Goal: Communication & Community: Answer question/provide support

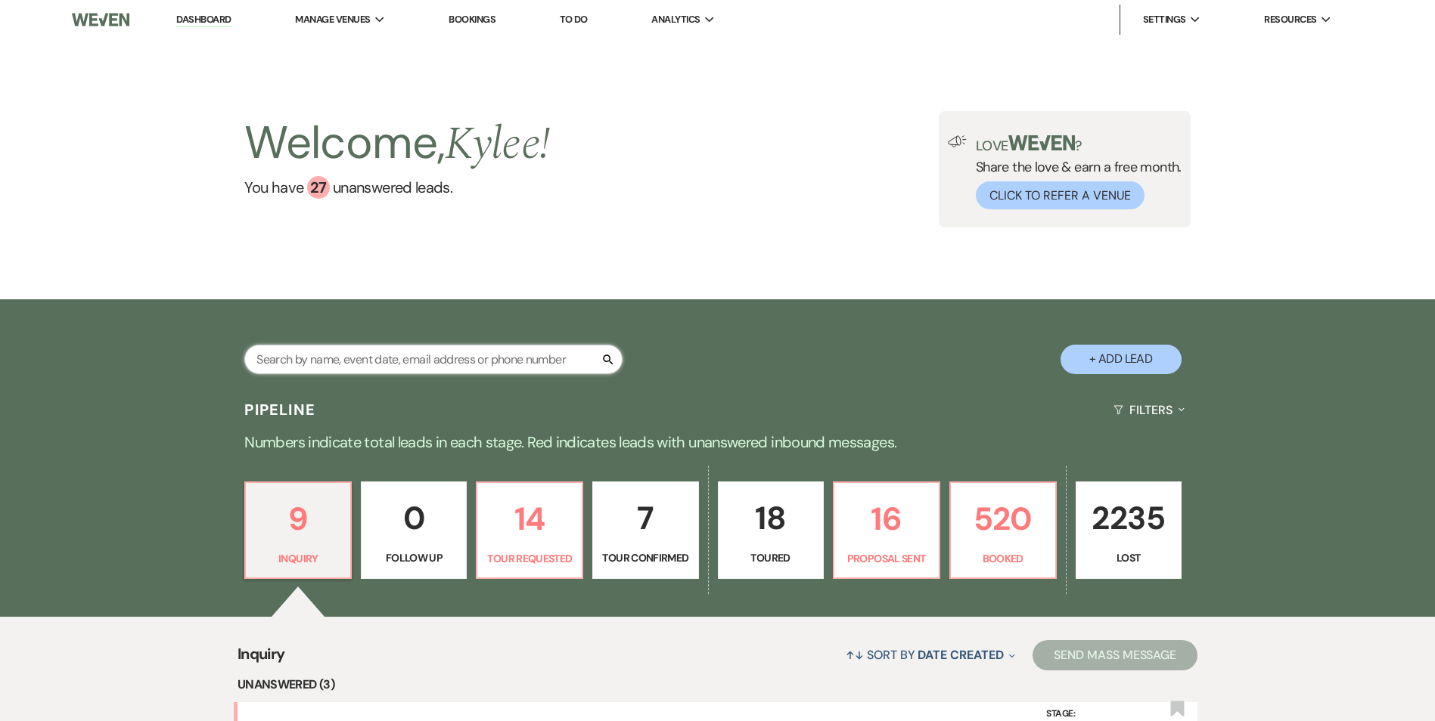
click at [357, 366] on input "text" at bounding box center [433, 359] width 378 height 29
type input "begay"
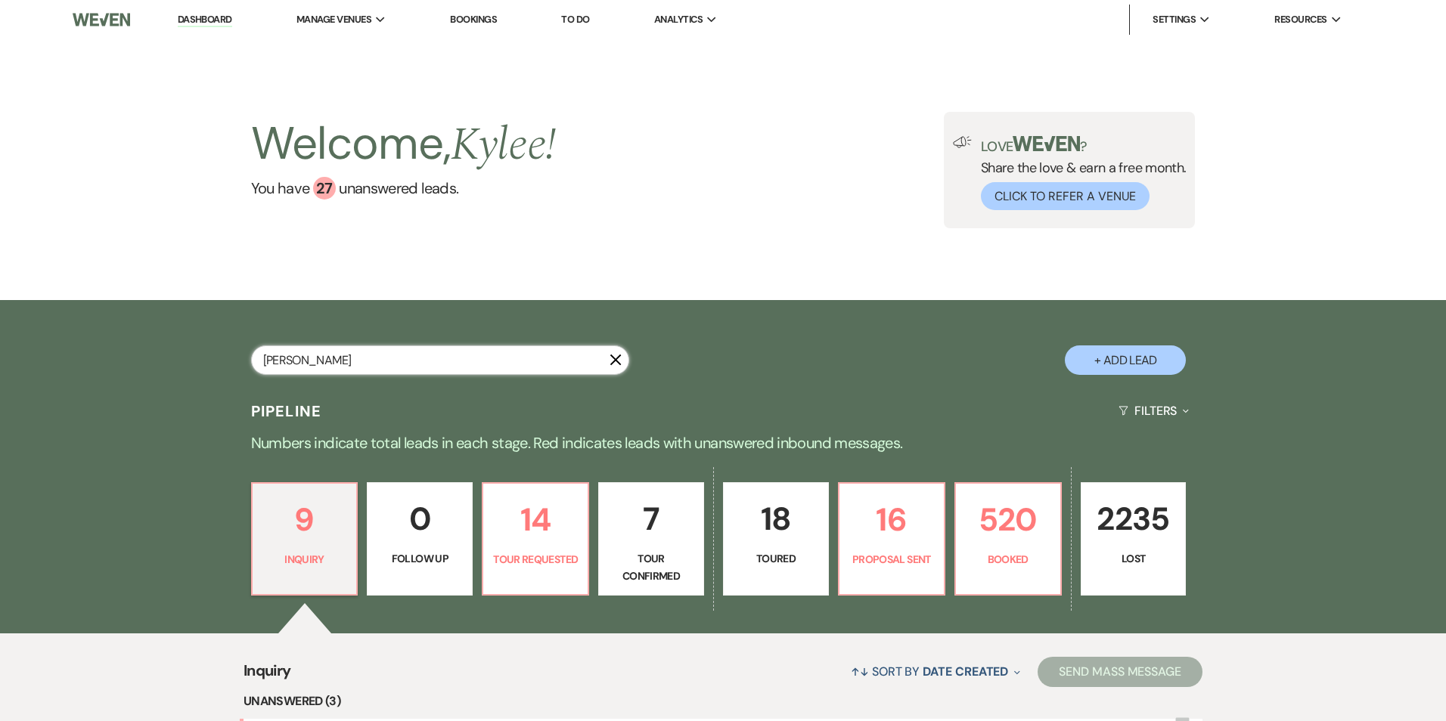
select select "8"
select select "5"
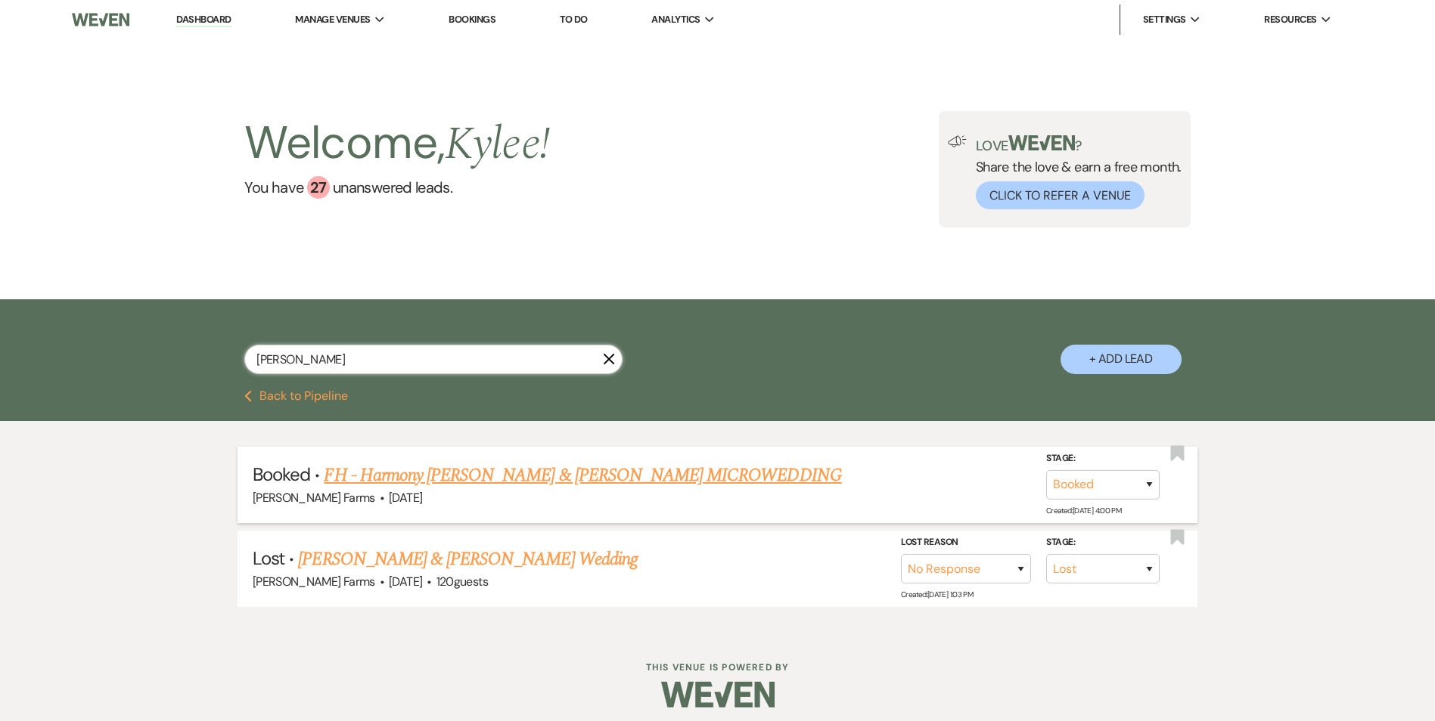
type input "begay"
click at [527, 481] on link "FH - Harmony Begay & Cole Cox's MICROWEDDING" at bounding box center [582, 475] width 517 height 27
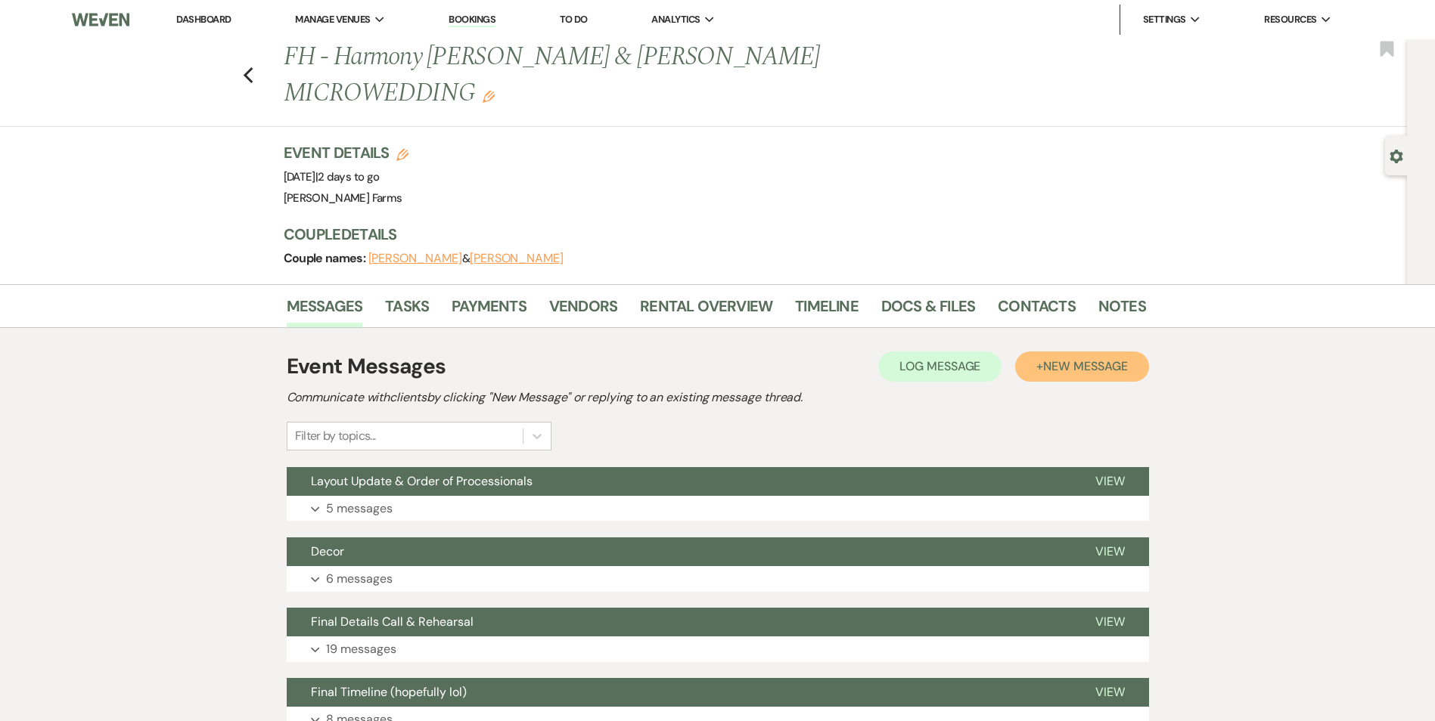
click at [1074, 358] on span "New Message" at bounding box center [1085, 366] width 84 height 16
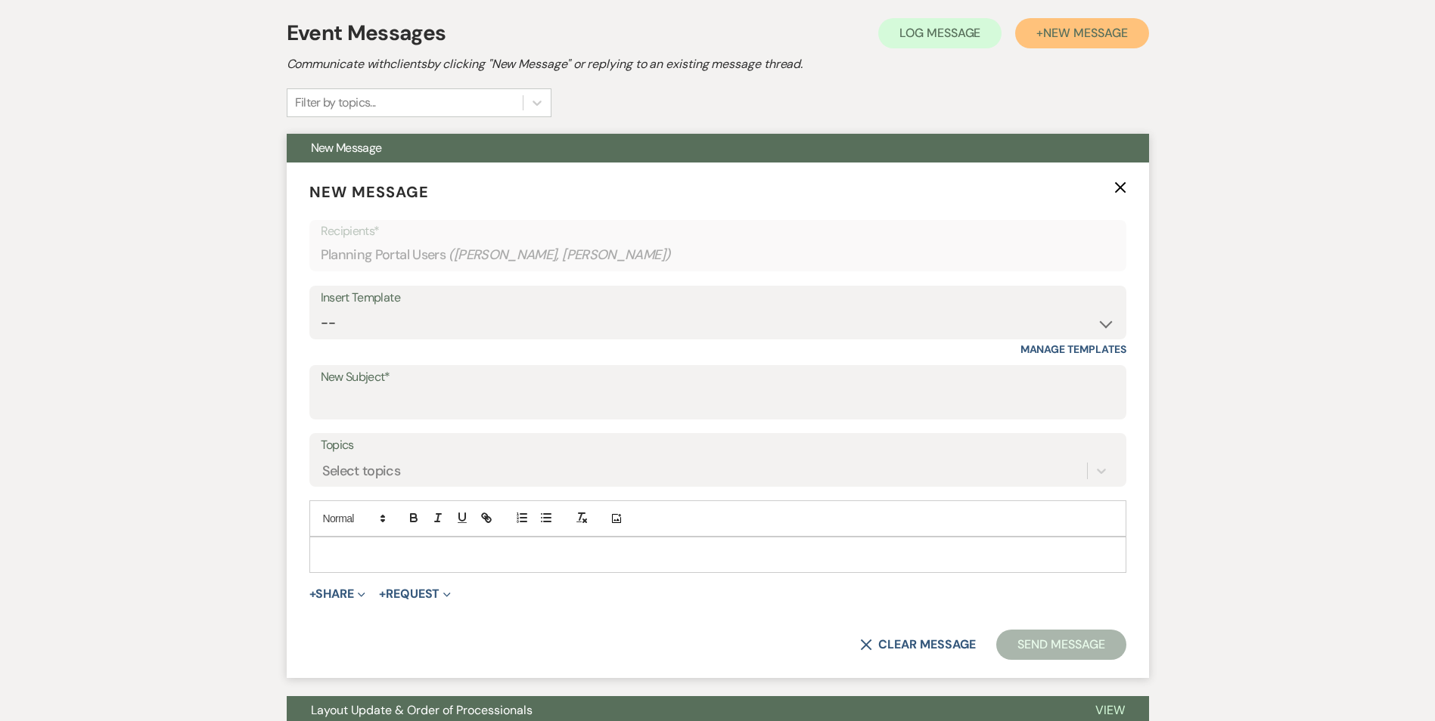
scroll to position [151, 0]
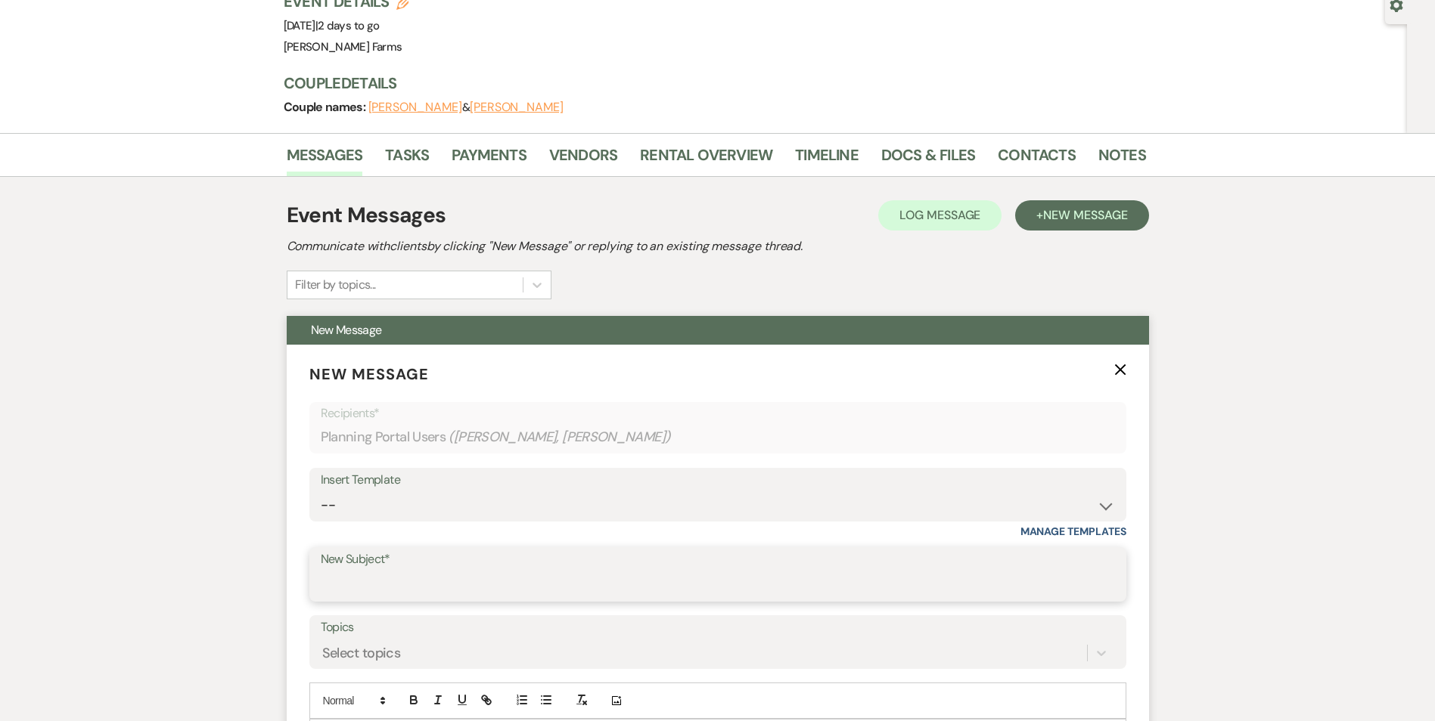
click at [380, 571] on input "New Subject*" at bounding box center [718, 585] width 794 height 29
click at [357, 571] on input "New Subject*" at bounding box center [718, 585] width 794 height 29
click at [312, 468] on div "Insert Template -- Tour Request Response Follow Up Contract (Pre-Booked Leads) …" at bounding box center [717, 495] width 817 height 54
click at [327, 491] on select "-- Tour Request Response Follow Up Contract (Pre-Booked Leads) Weven Planning P…" at bounding box center [718, 505] width 794 height 29
drag, startPoint x: 204, startPoint y: 302, endPoint x: 209, endPoint y: 312, distance: 10.5
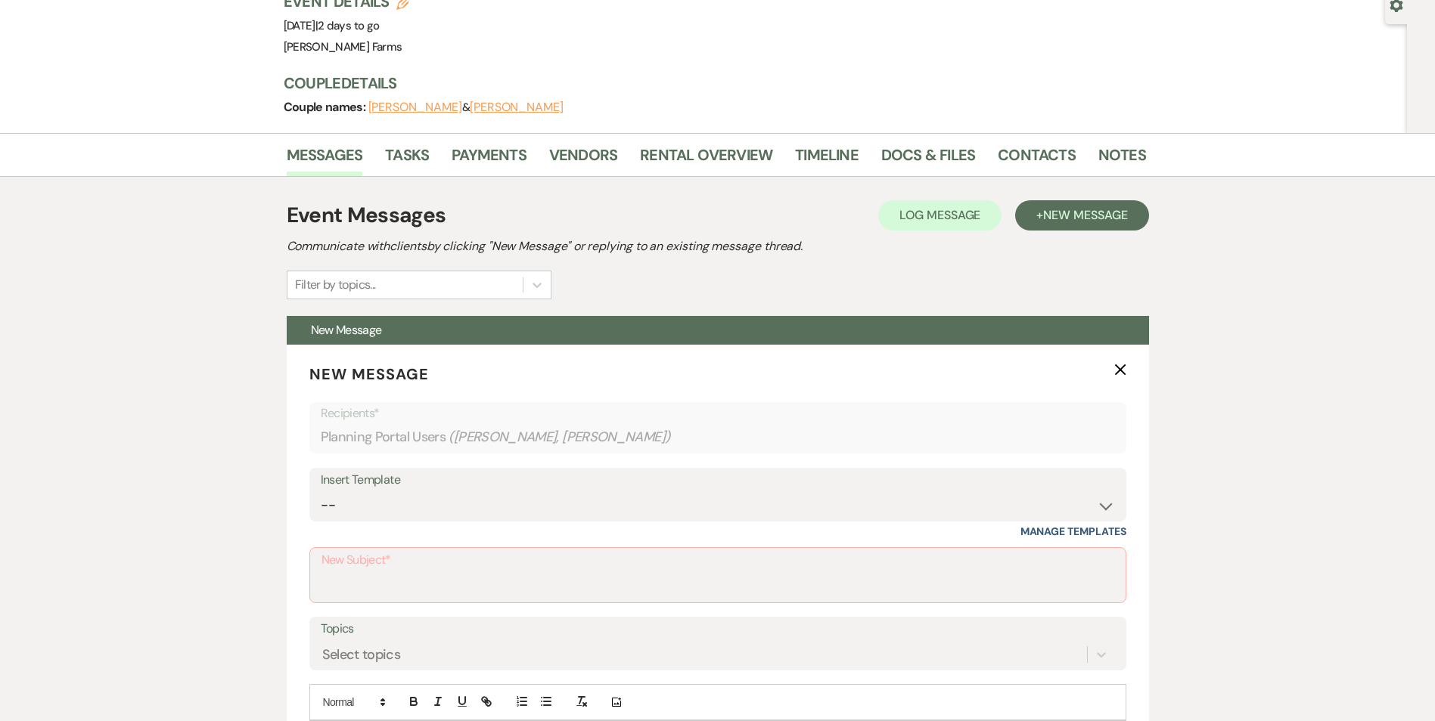
click at [204, 302] on div "Messages Tasks Payments Vendors Rental Overview Timeline Docs & Files Contacts …" at bounding box center [717, 721] width 1435 height 1176
click at [376, 572] on input "New Subject*" at bounding box center [717, 586] width 793 height 29
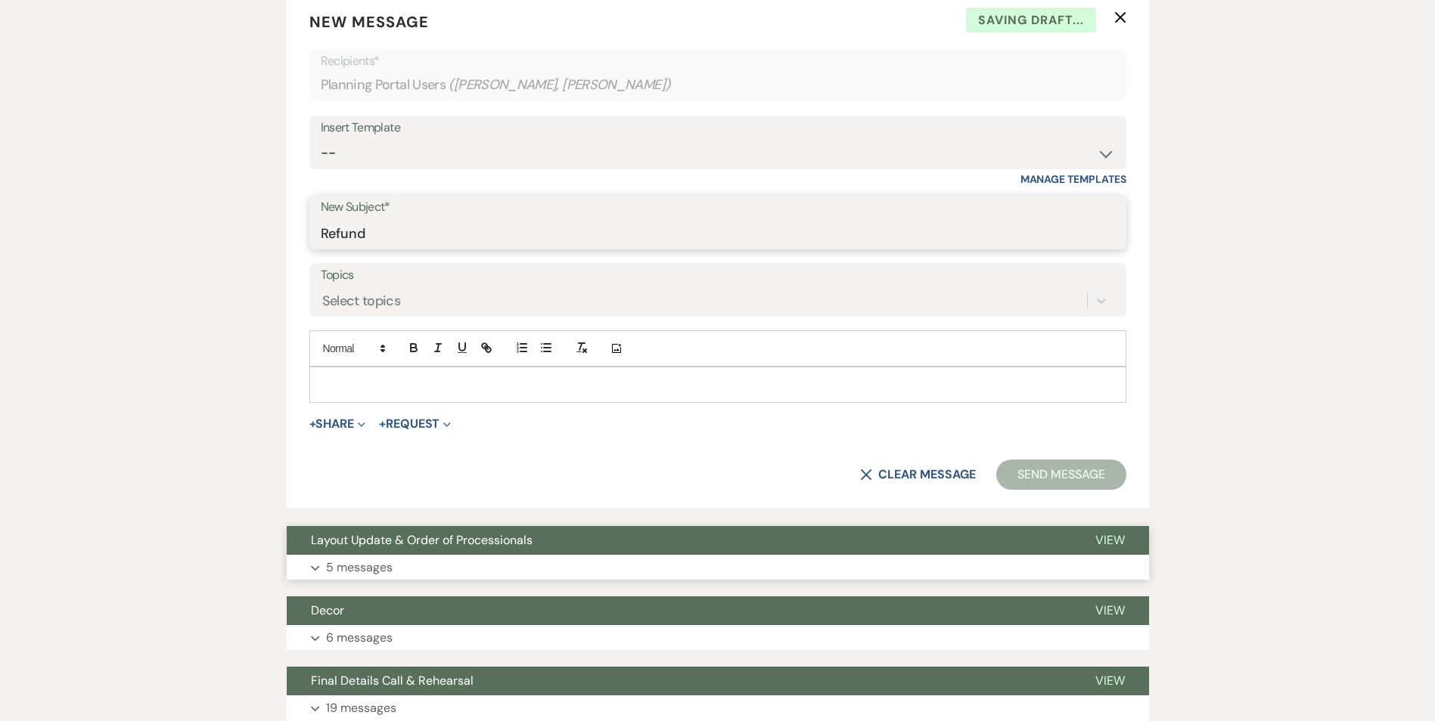
scroll to position [605, 0]
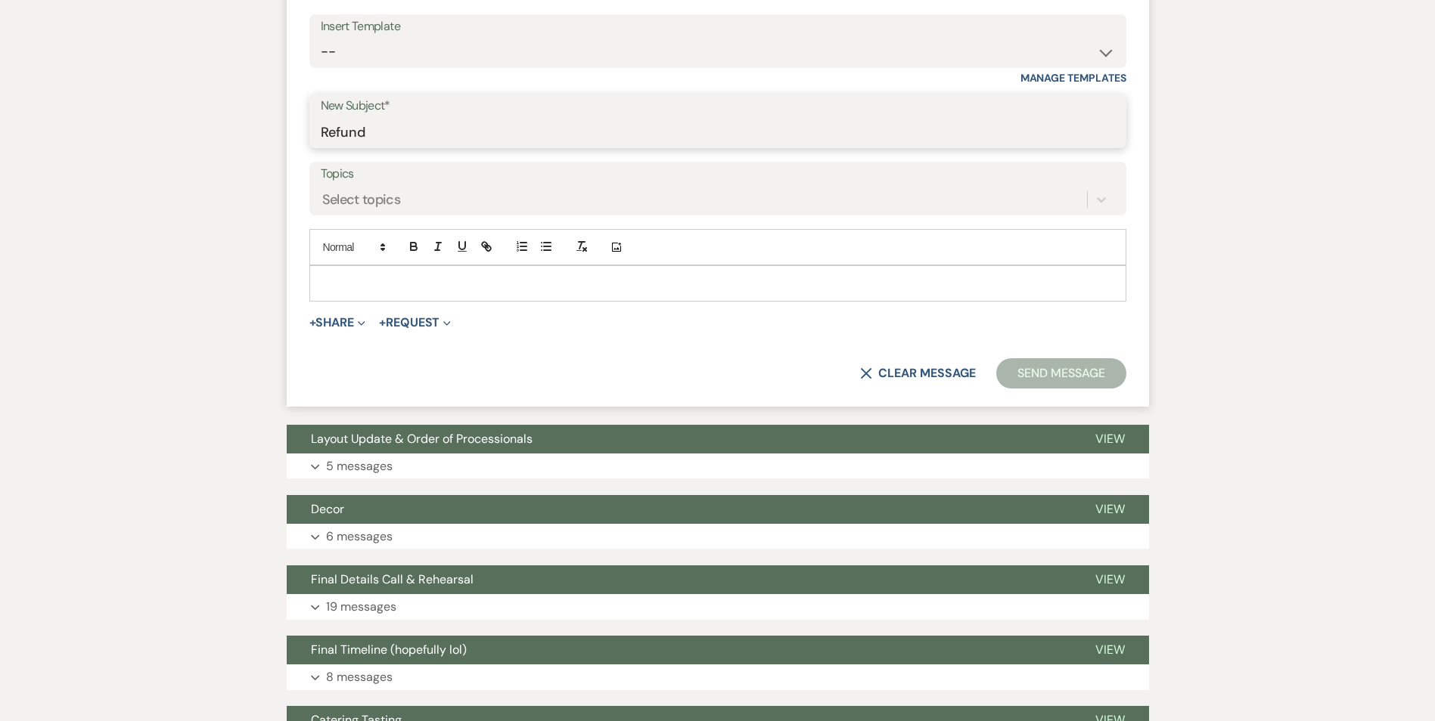
type input "Refund"
click at [374, 275] on p at bounding box center [717, 283] width 793 height 17
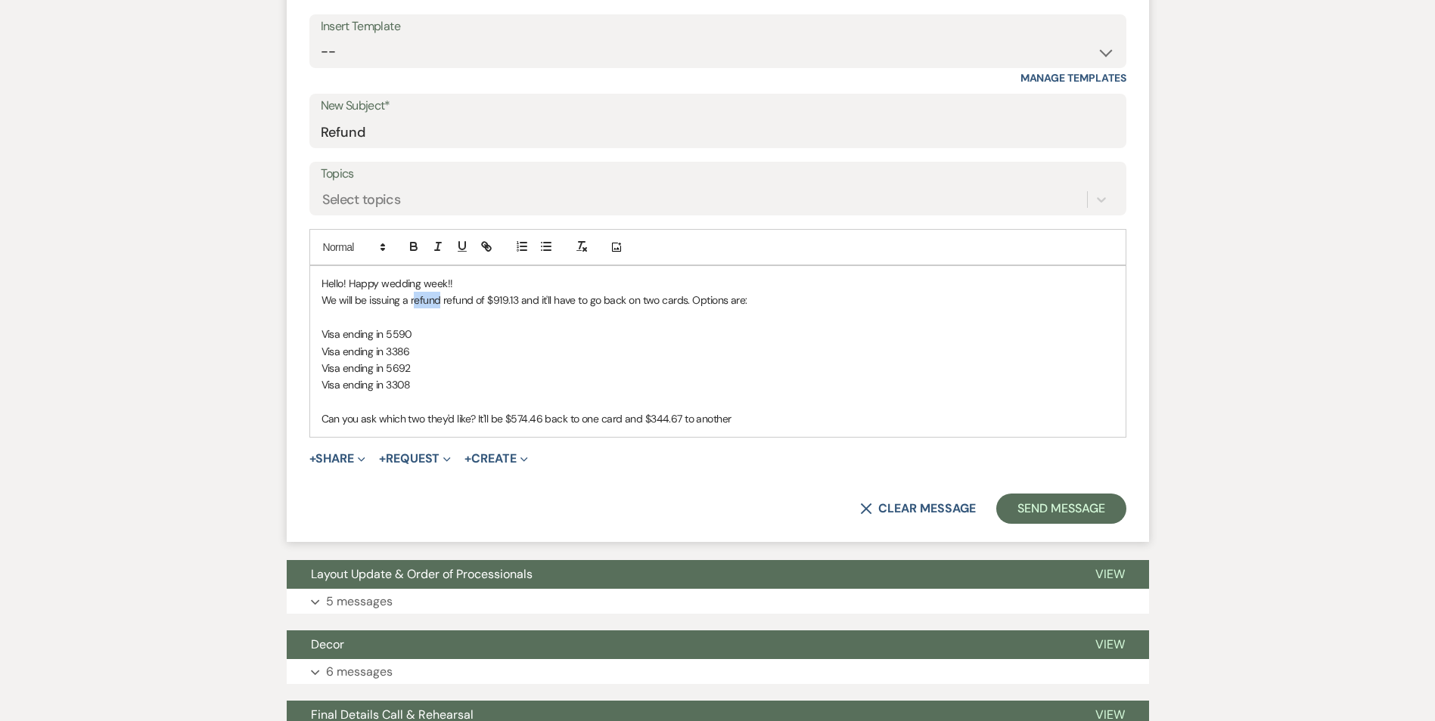
drag, startPoint x: 437, startPoint y: 263, endPoint x: 411, endPoint y: 263, distance: 25.7
click at [411, 292] on p "We will be issuing a refund refund of $919.13 and it'll have to go back on two …" at bounding box center [717, 300] width 793 height 17
click at [485, 292] on p "We will be issuing a refund of $919.13 and it'll have to go back on two cards. …" at bounding box center [717, 300] width 793 height 17
click at [488, 292] on p "We will be issuing a refund of $919.13 and it'll have to go back on two cards. …" at bounding box center [717, 300] width 793 height 17
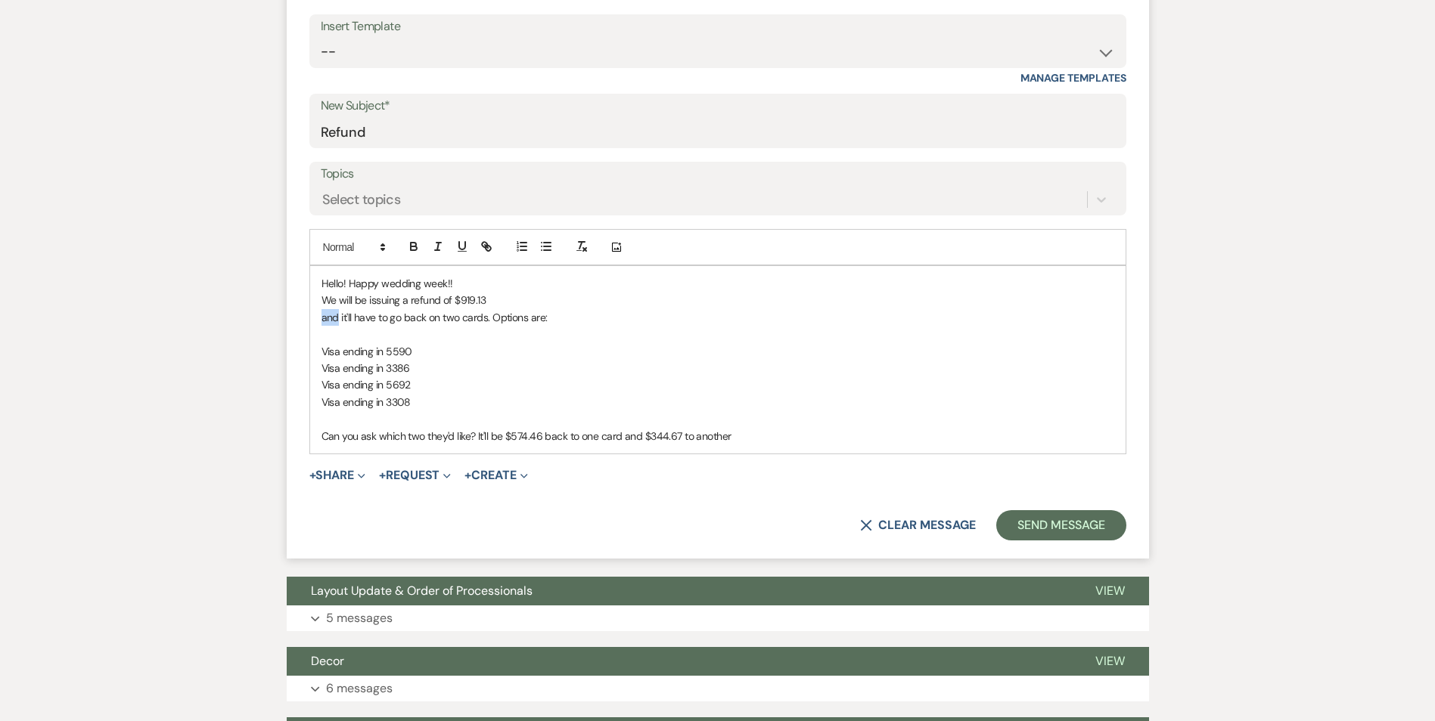
drag, startPoint x: 339, startPoint y: 280, endPoint x: 307, endPoint y: 283, distance: 31.9
click at [307, 283] on form "New Message X Draft saved! Recipients* Planning Portal Users ( Harmony Begay, C…" at bounding box center [718, 225] width 862 height 668
drag, startPoint x: 744, startPoint y: 279, endPoint x: 598, endPoint y: 280, distance: 146.0
click at [598, 309] on p "It will have to be issued to two cards as separate transactions it'll have to g…" at bounding box center [717, 317] width 793 height 17
click at [600, 309] on p "It will have to be issued to two cards as separate transactions. Options are:" at bounding box center [717, 317] width 793 height 17
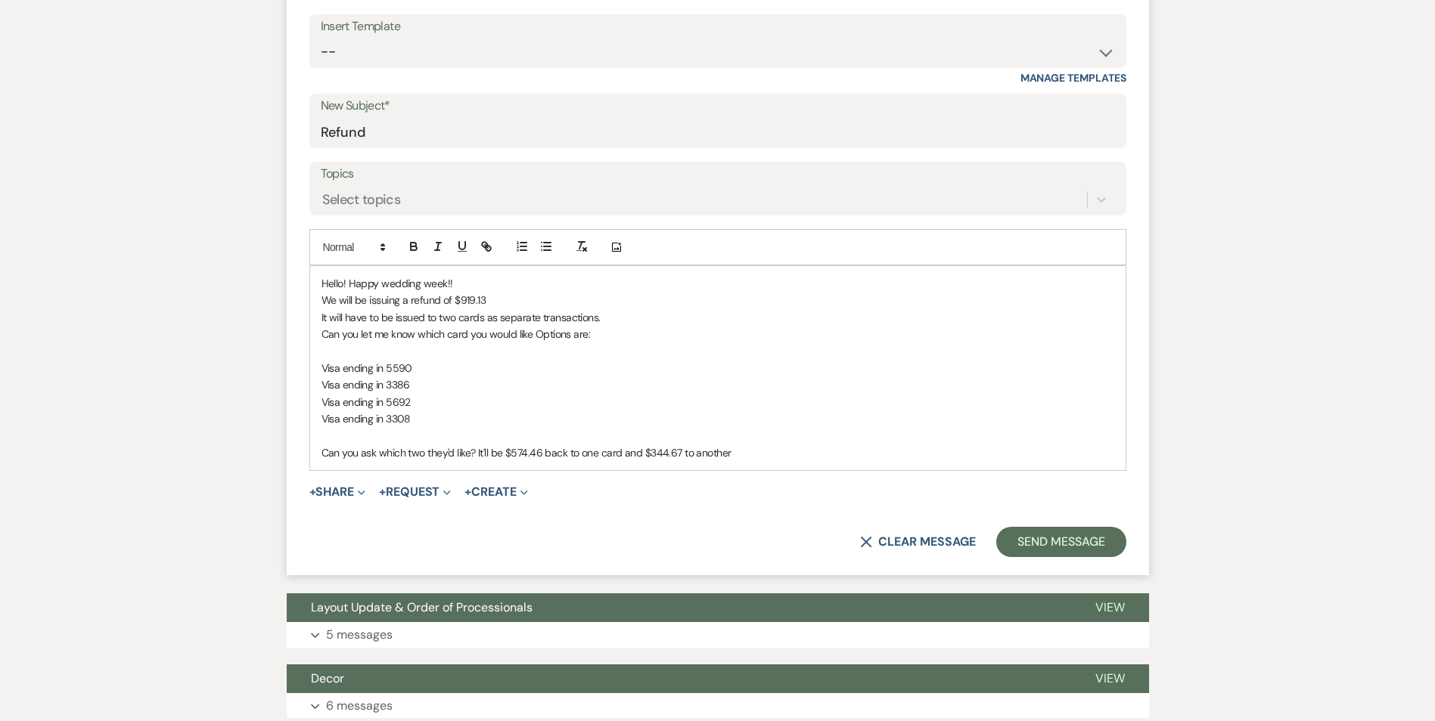
click at [465, 326] on p "Can you let me know which card you would like Options are:" at bounding box center [717, 334] width 793 height 17
click at [537, 326] on p "Can you let me know which cards you would like Options are:" at bounding box center [717, 334] width 793 height 17
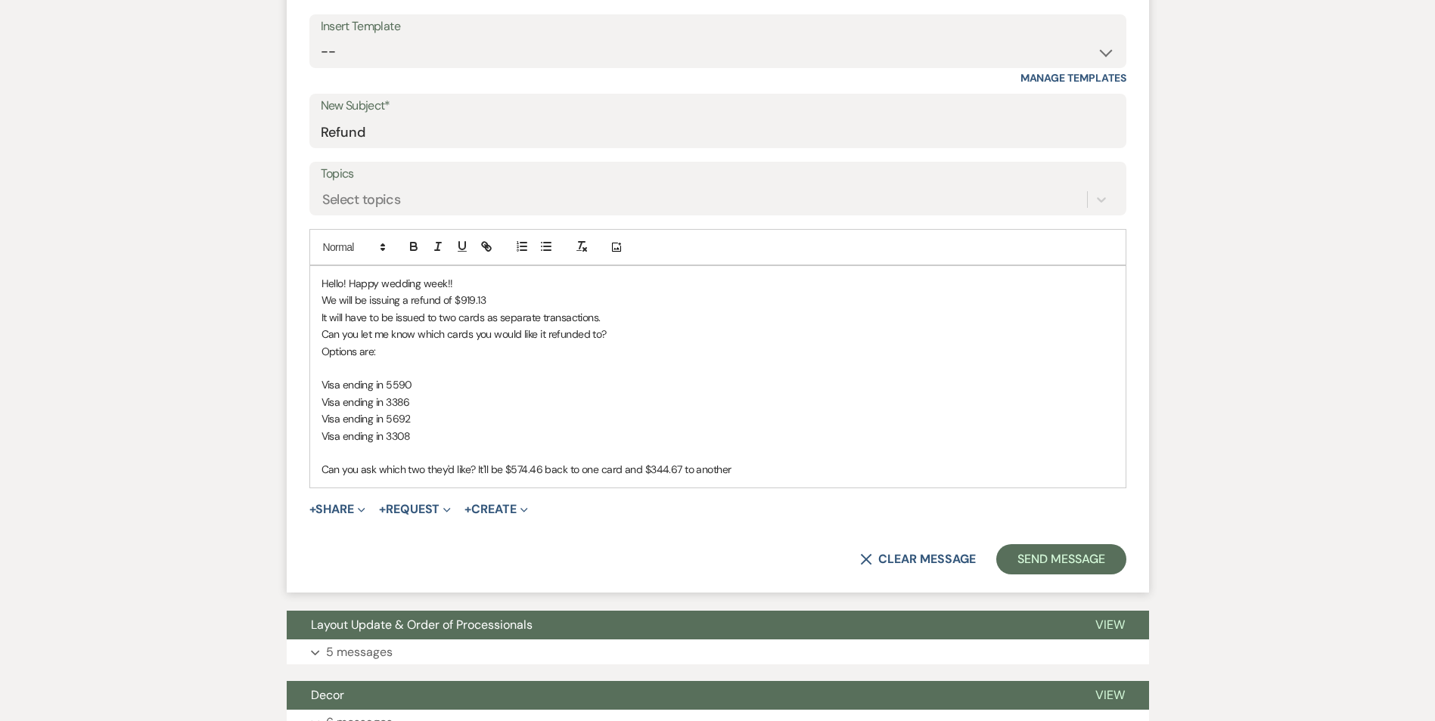
click at [334, 377] on p "Visa ending in 5590" at bounding box center [717, 385] width 793 height 17
click at [327, 360] on p at bounding box center [717, 368] width 793 height 17
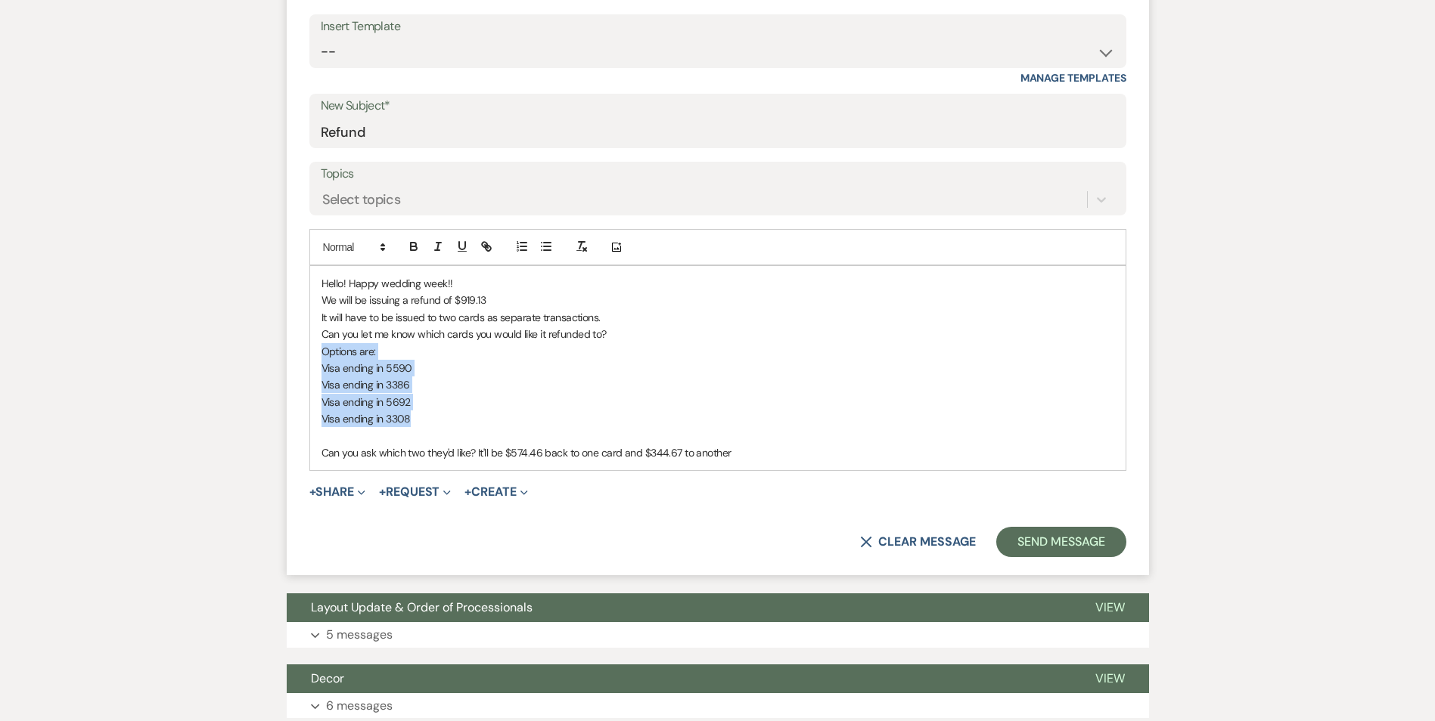
drag, startPoint x: 410, startPoint y: 386, endPoint x: 316, endPoint y: 322, distance: 113.7
click at [316, 323] on div "Hello! Happy wedding week!! We will be issuing a refund of $919.13 It will have…" at bounding box center [717, 368] width 815 height 204
click at [460, 411] on p "Visa ending in 3308" at bounding box center [717, 419] width 793 height 17
drag, startPoint x: 418, startPoint y: 384, endPoint x: 322, endPoint y: 332, distance: 109.3
click at [322, 332] on div "Hello! Happy wedding week!! We will be issuing a refund of $919.13 It will have…" at bounding box center [717, 368] width 815 height 204
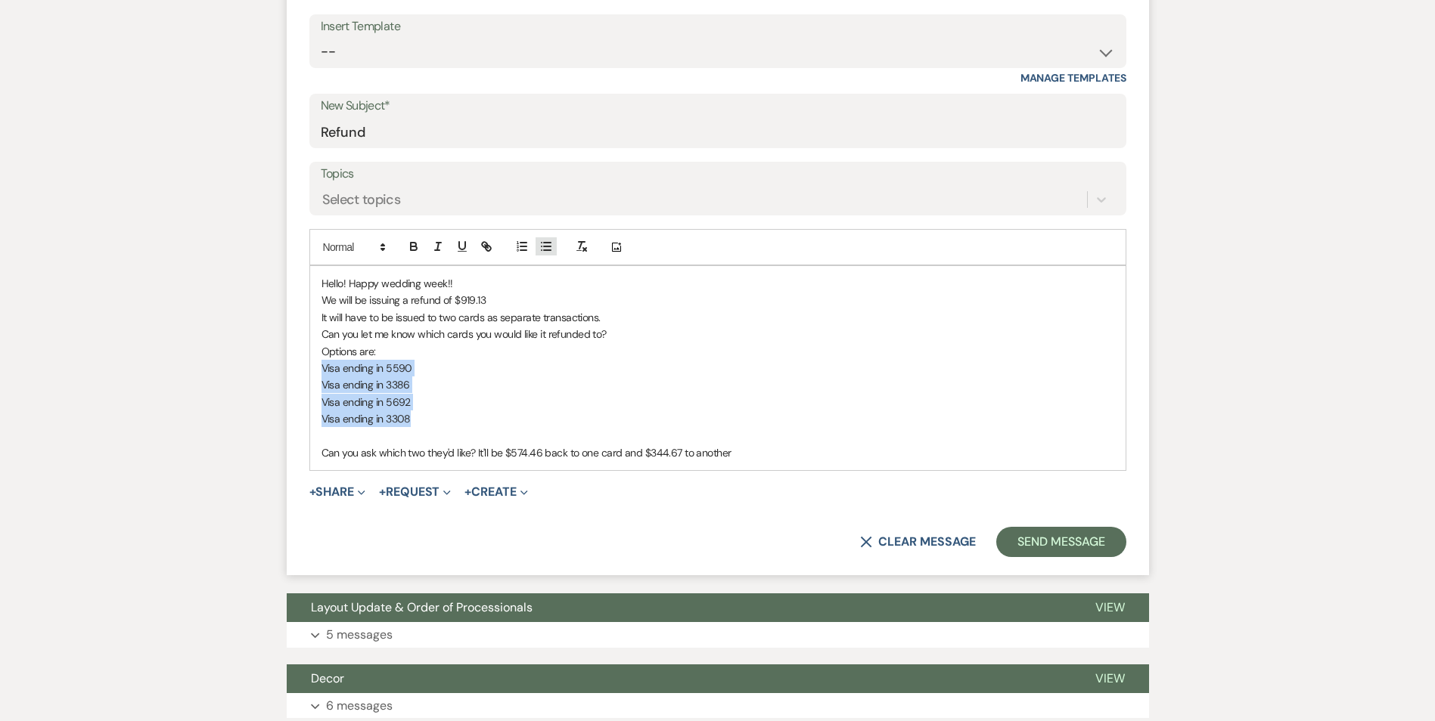
click at [551, 240] on icon "button" at bounding box center [546, 247] width 14 height 14
click at [322, 326] on p "Can you let me know which cards you would like it refunded to?" at bounding box center [717, 334] width 793 height 17
click at [543, 240] on icon "button" at bounding box center [546, 247] width 14 height 14
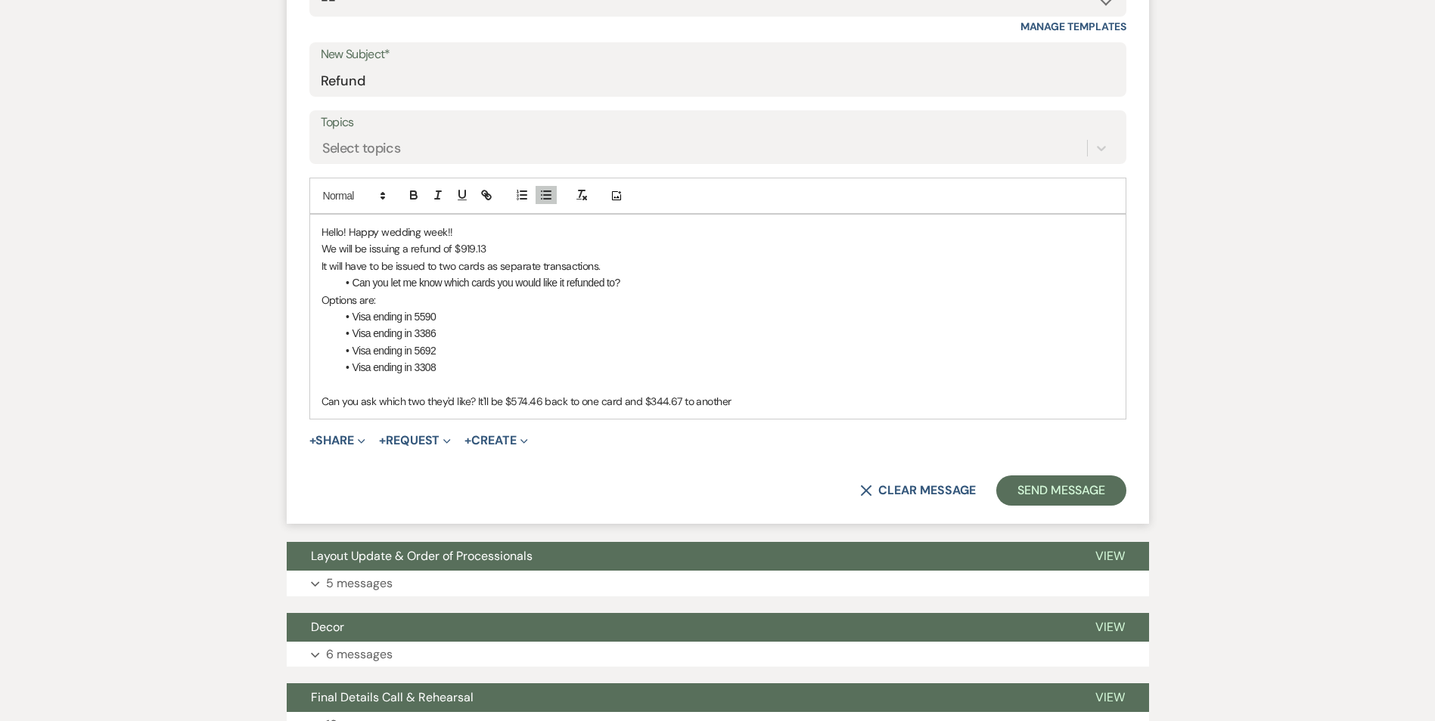
scroll to position [681, 0]
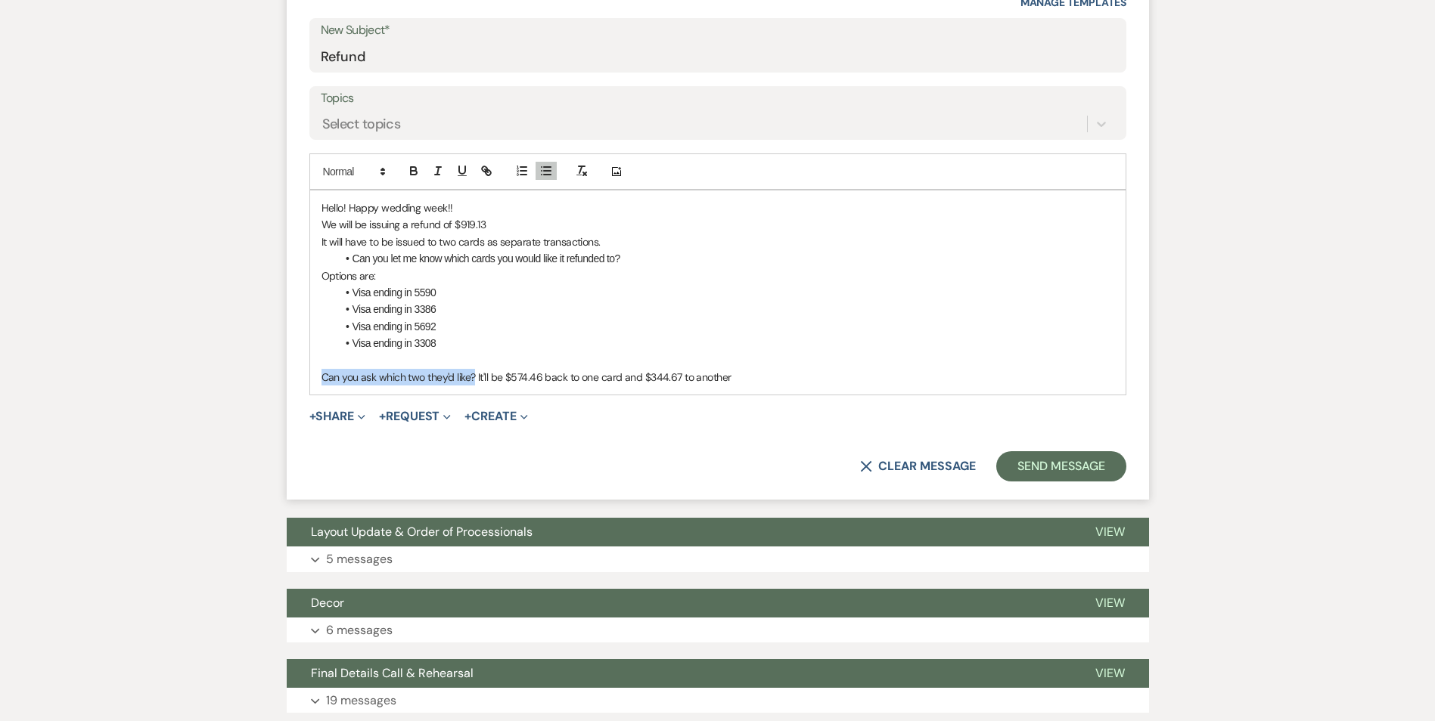
drag, startPoint x: 475, startPoint y: 340, endPoint x: 316, endPoint y: 340, distance: 158.8
click at [316, 340] on div "Hello! Happy wedding week!! We will be issuing a refund of $919.13 It will have…" at bounding box center [717, 293] width 815 height 204
click at [579, 369] on p "It'll be $574.46 back to one card and $344.67 to another" at bounding box center [717, 377] width 793 height 17
drag, startPoint x: 580, startPoint y: 340, endPoint x: 538, endPoint y: 341, distance: 42.4
click at [538, 369] on p "It'll be $574.46 back to one card and $344.67 to another" at bounding box center [717, 377] width 793 height 17
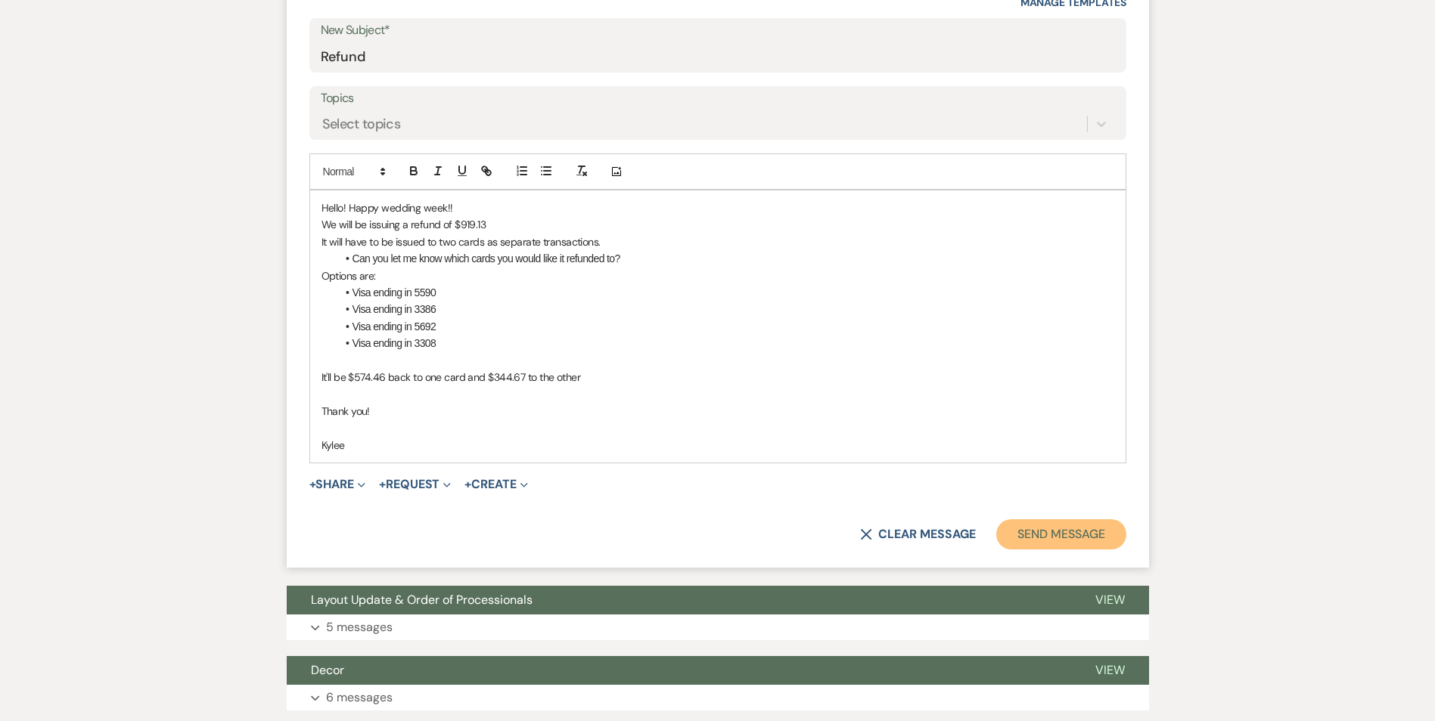
click at [1089, 520] on button "Send Message" at bounding box center [1060, 535] width 129 height 30
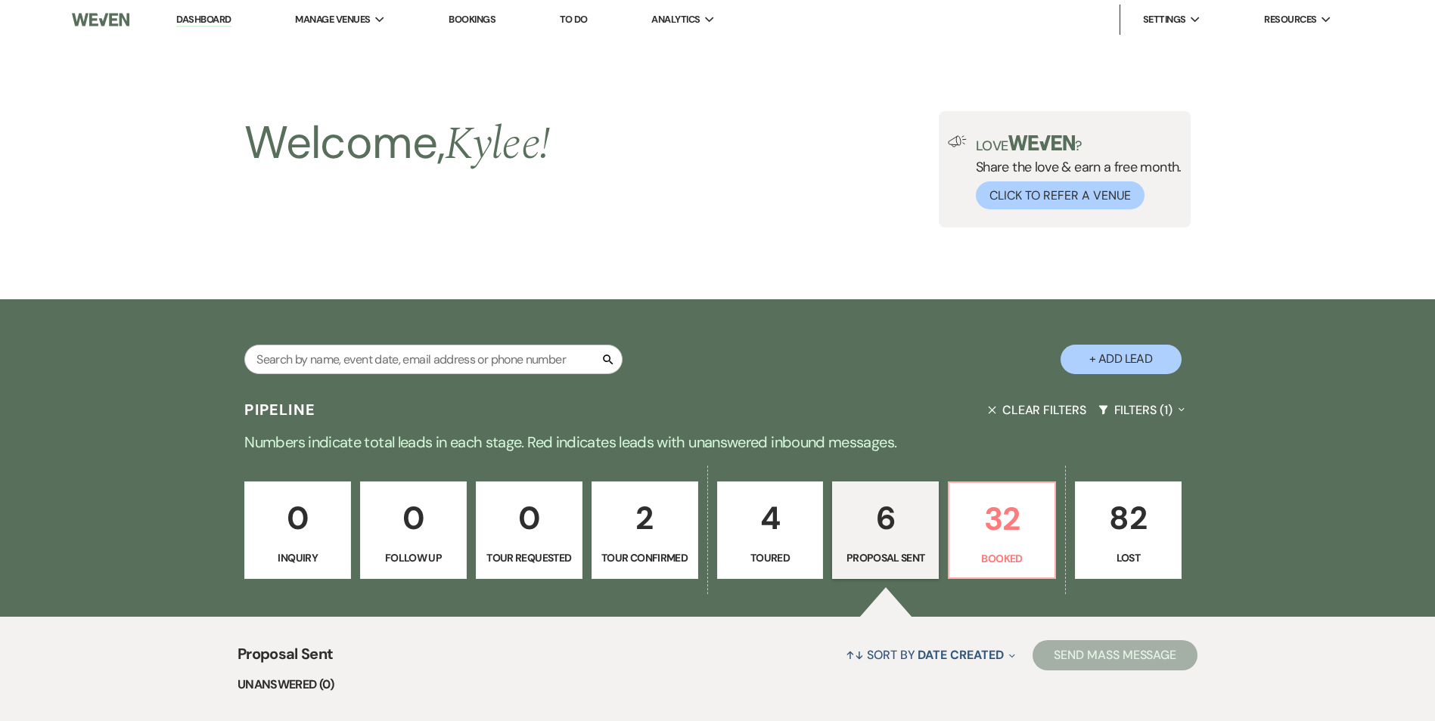
select select "6"
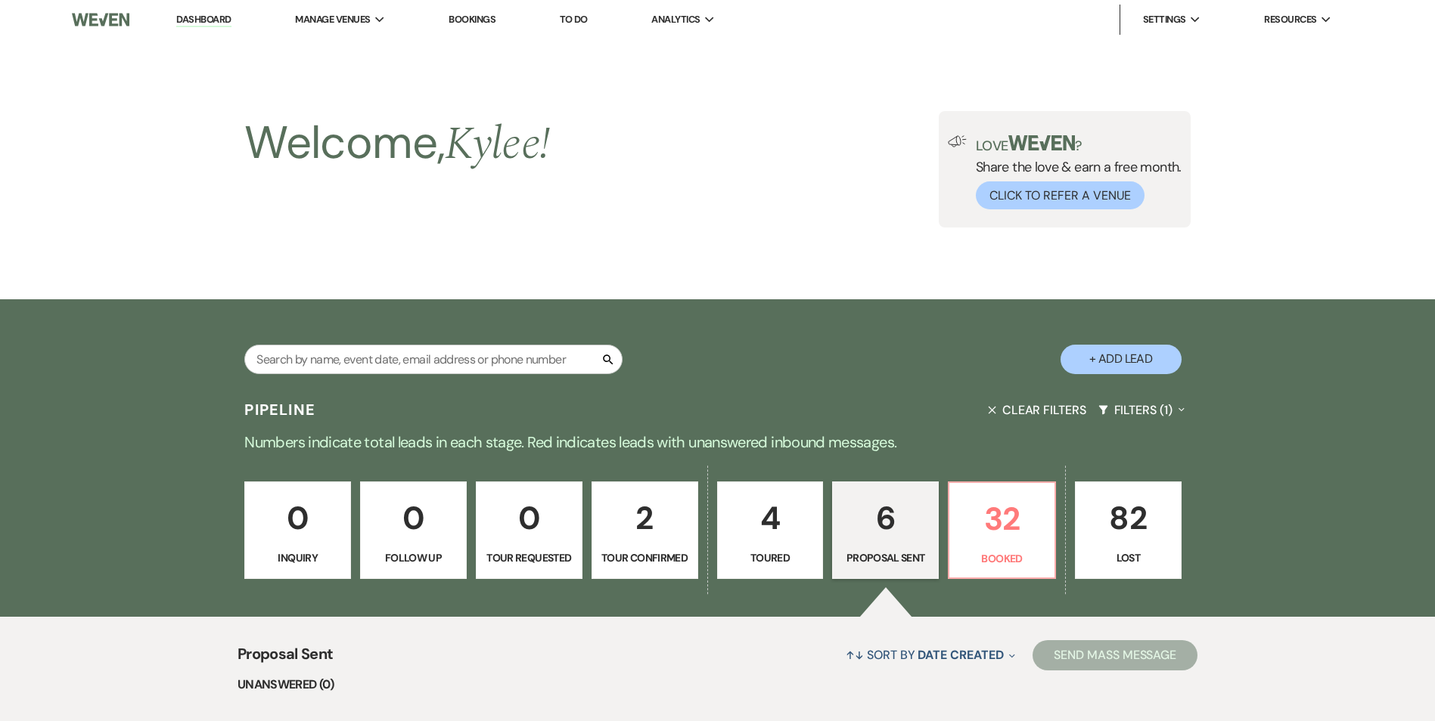
select select "6"
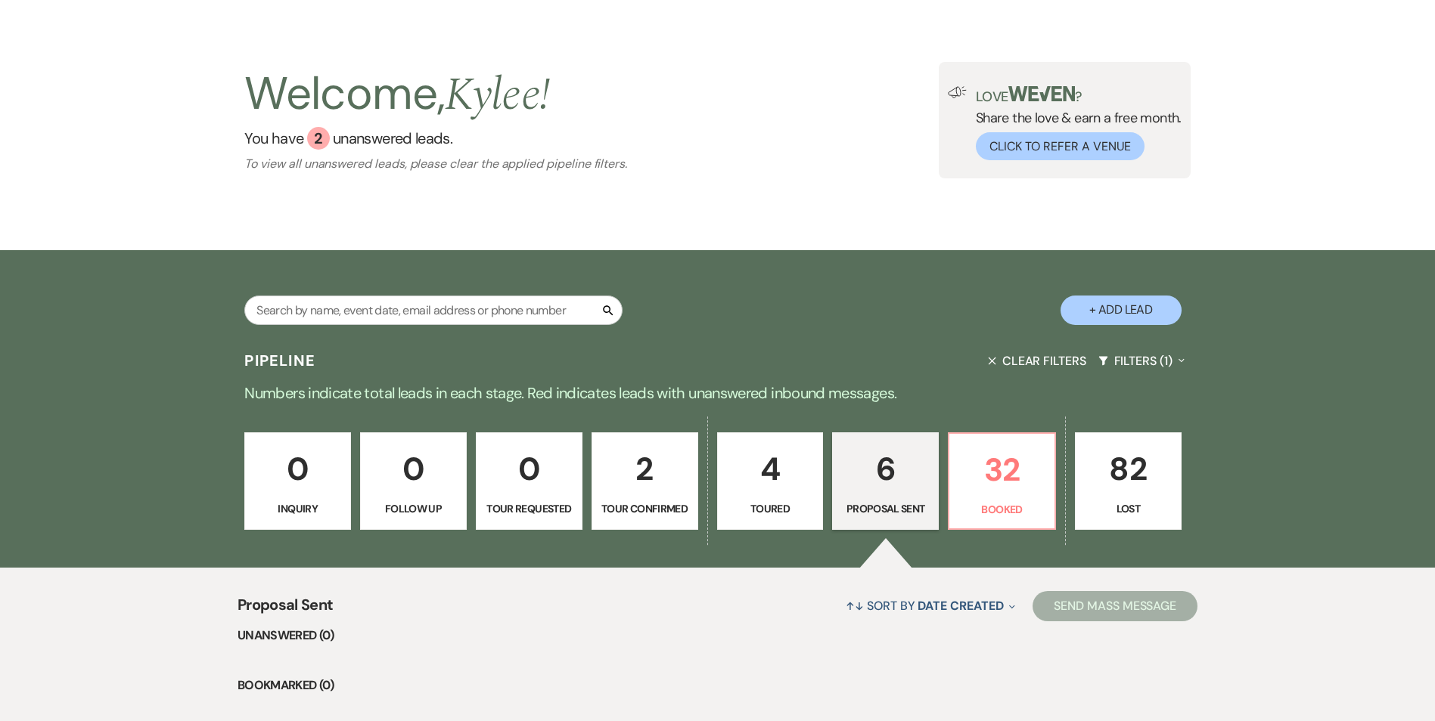
scroll to position [76, 0]
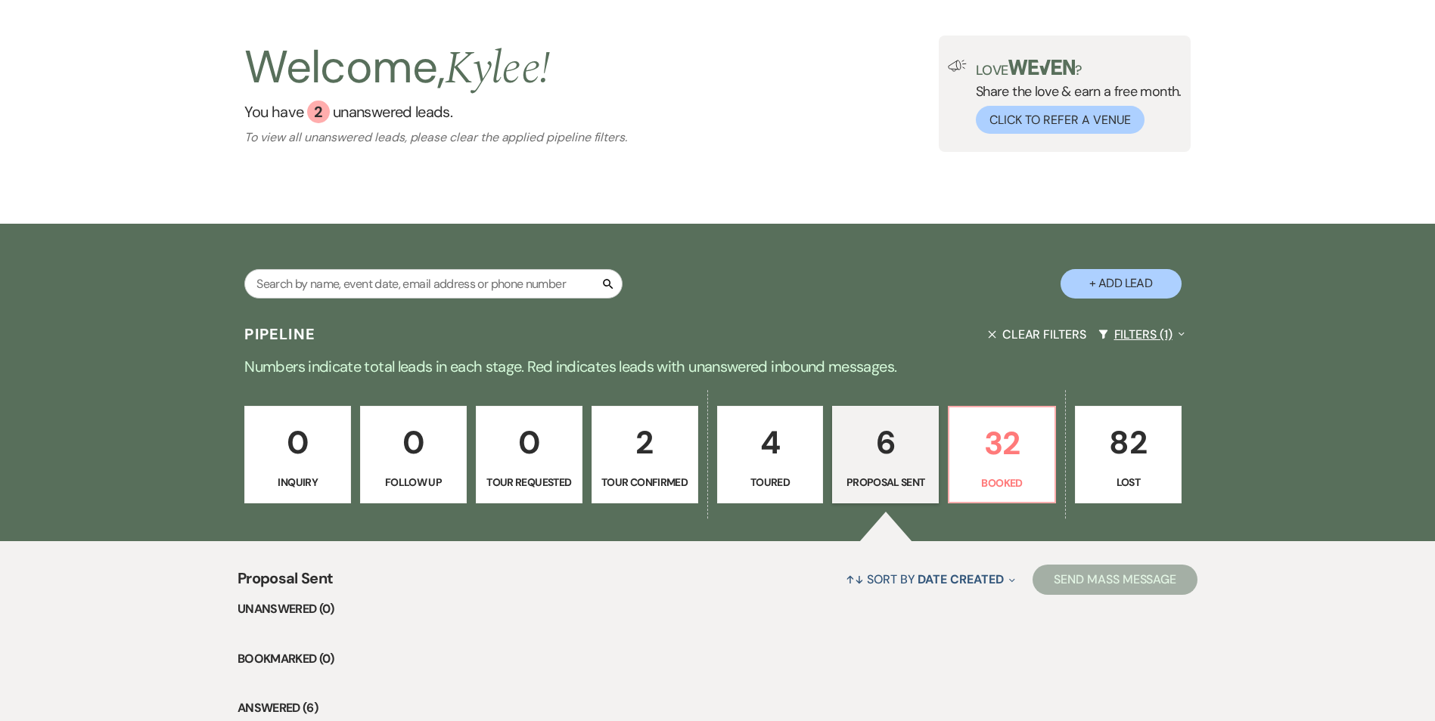
click at [1131, 338] on button "Filters (1) Expand" at bounding box center [1141, 335] width 98 height 40
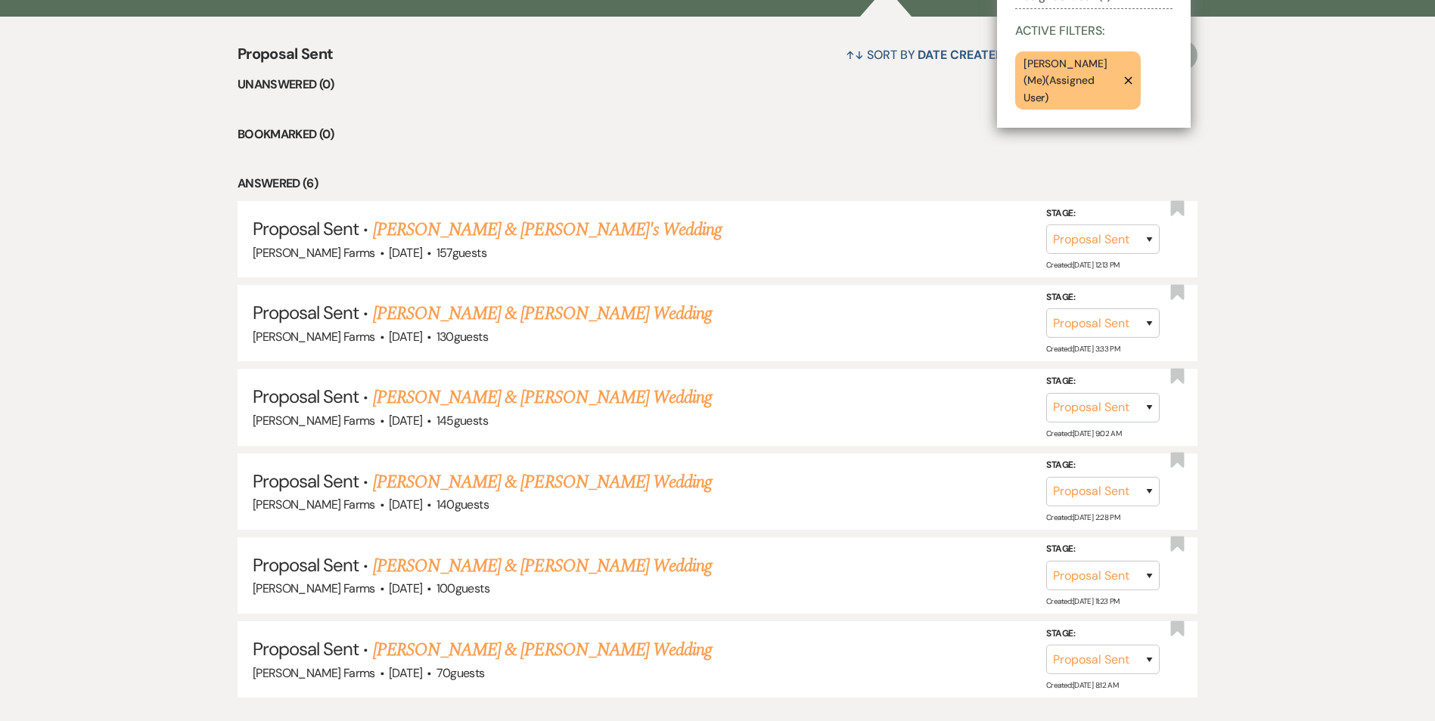
scroll to position [605, 0]
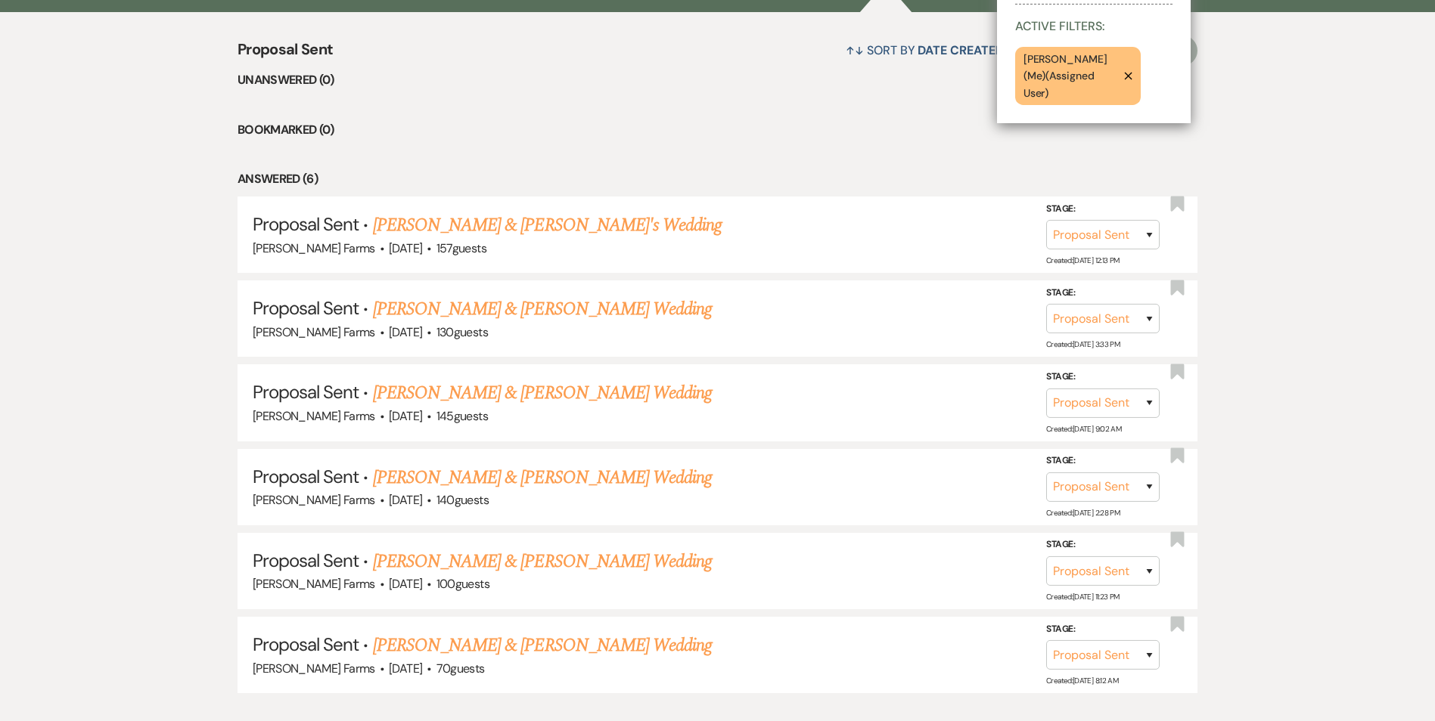
click at [1304, 445] on div "Proposal Sent ↑↓ Sort By Date Created Expand Send Mass Message Unanswered (0) B…" at bounding box center [717, 365] width 1435 height 707
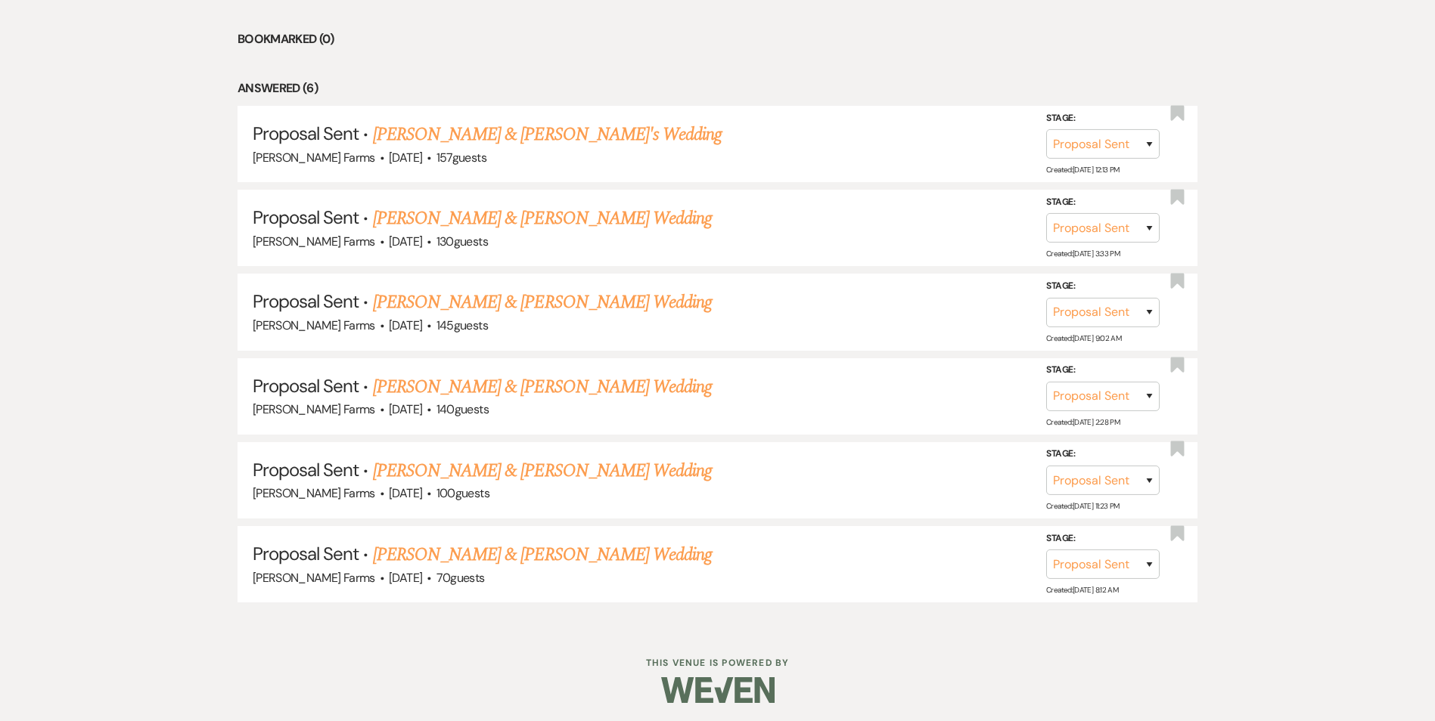
scroll to position [700, 0]
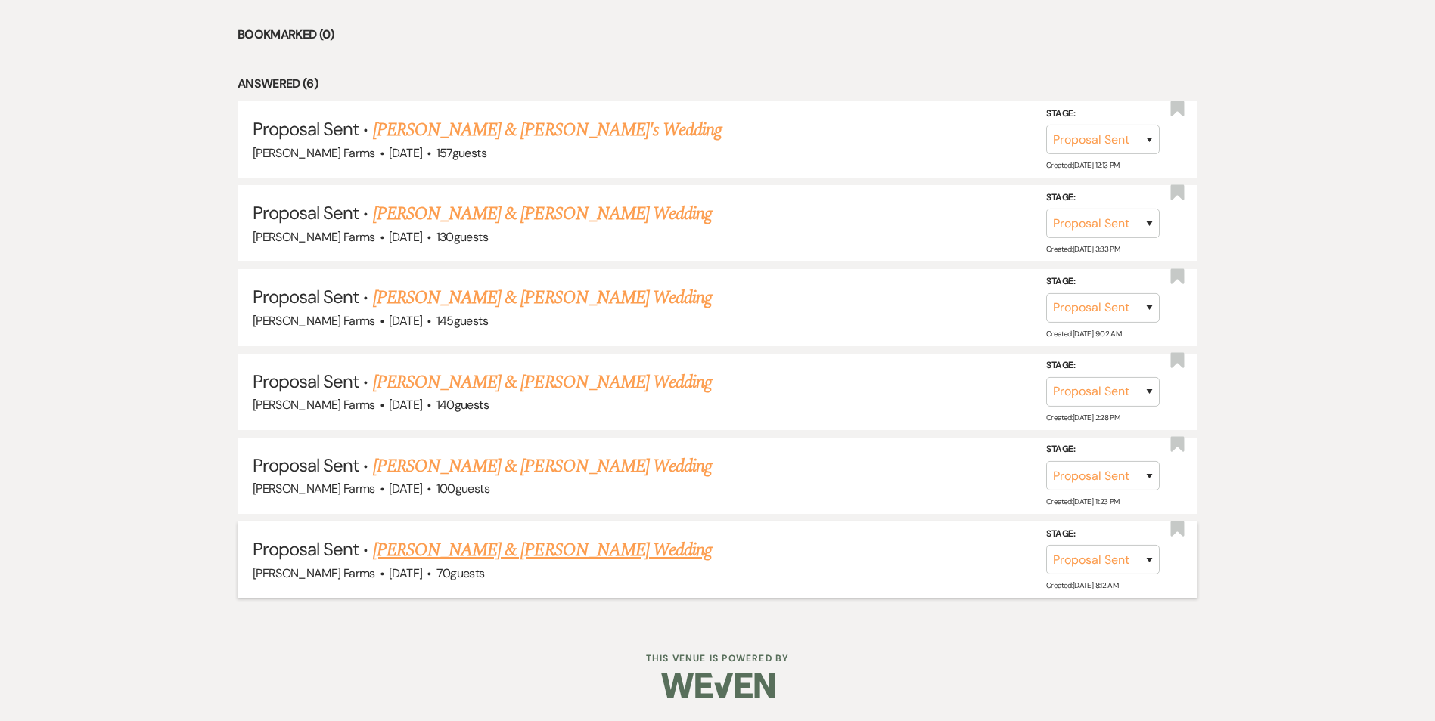
click at [611, 552] on link "[PERSON_NAME] & [PERSON_NAME] Wedding" at bounding box center [542, 550] width 339 height 27
select select "6"
select select "5"
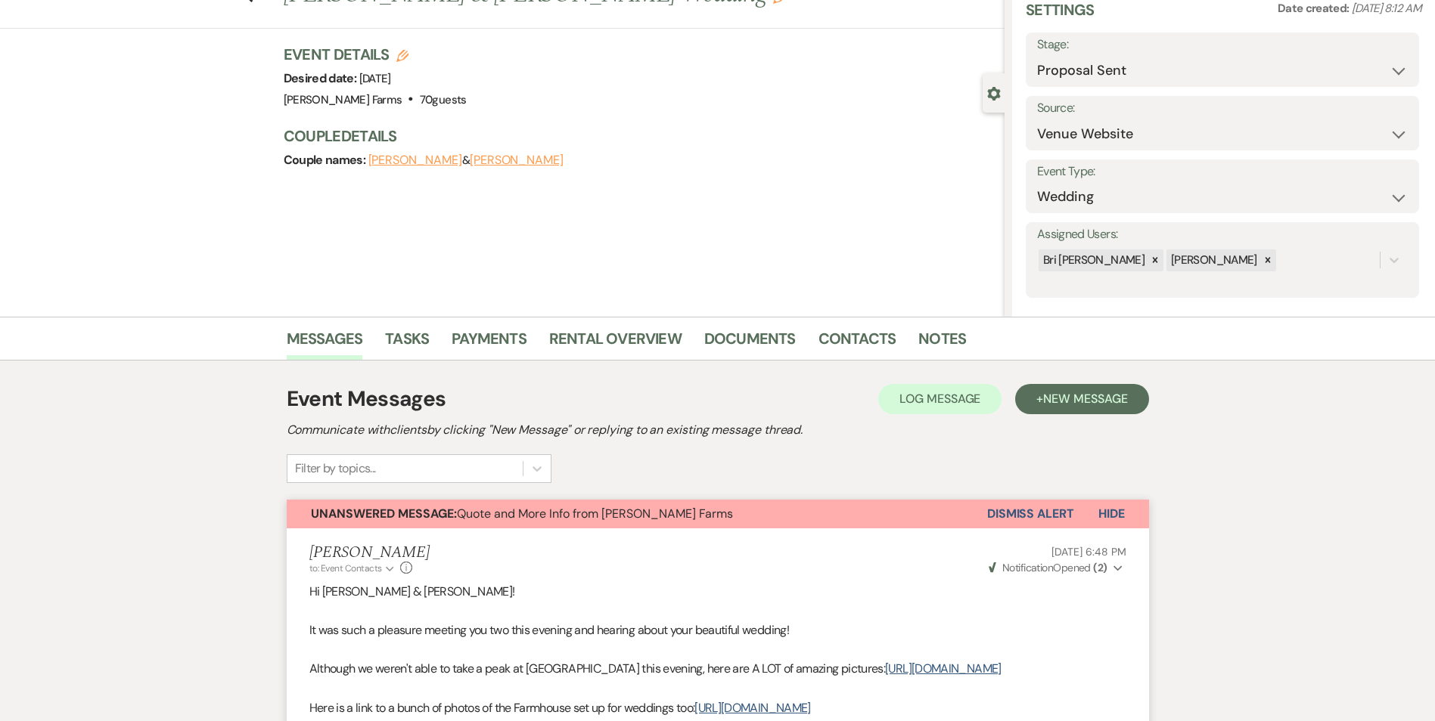
scroll to position [62, 0]
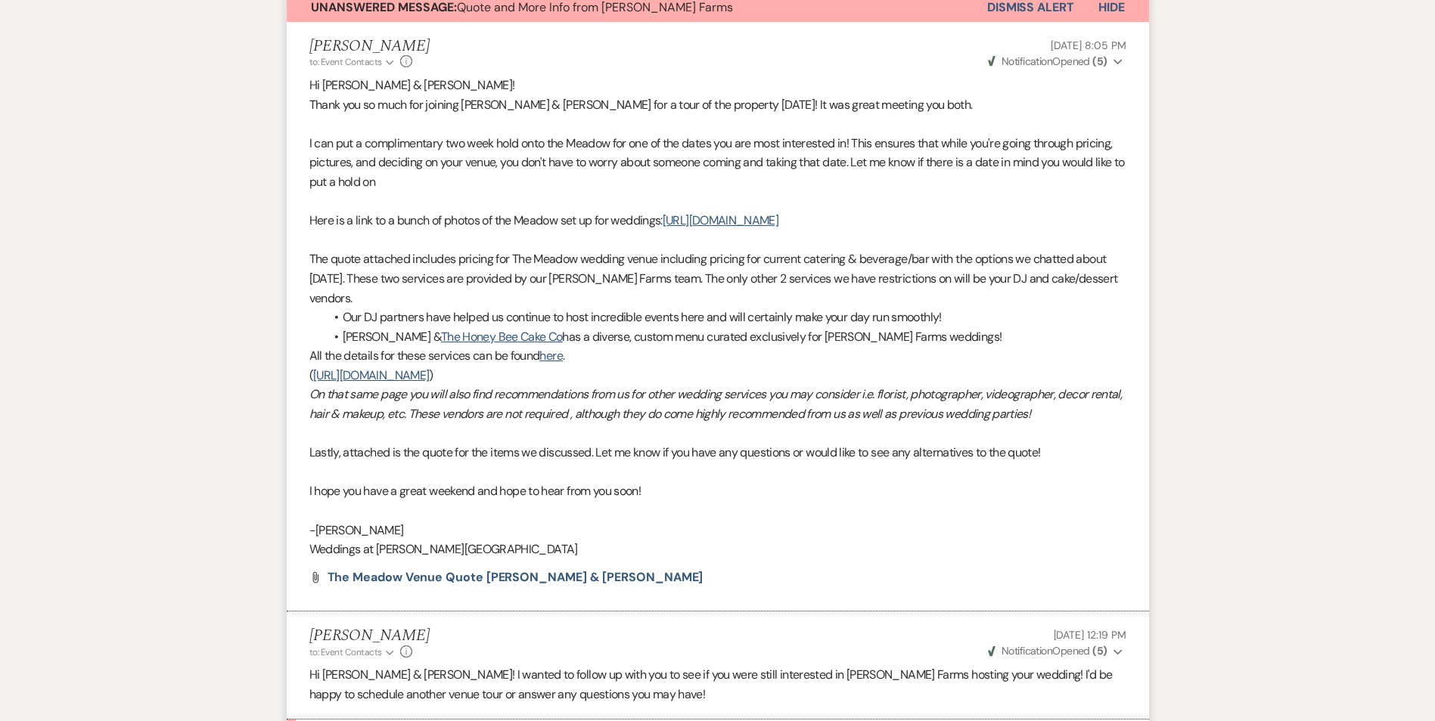
scroll to position [930, 0]
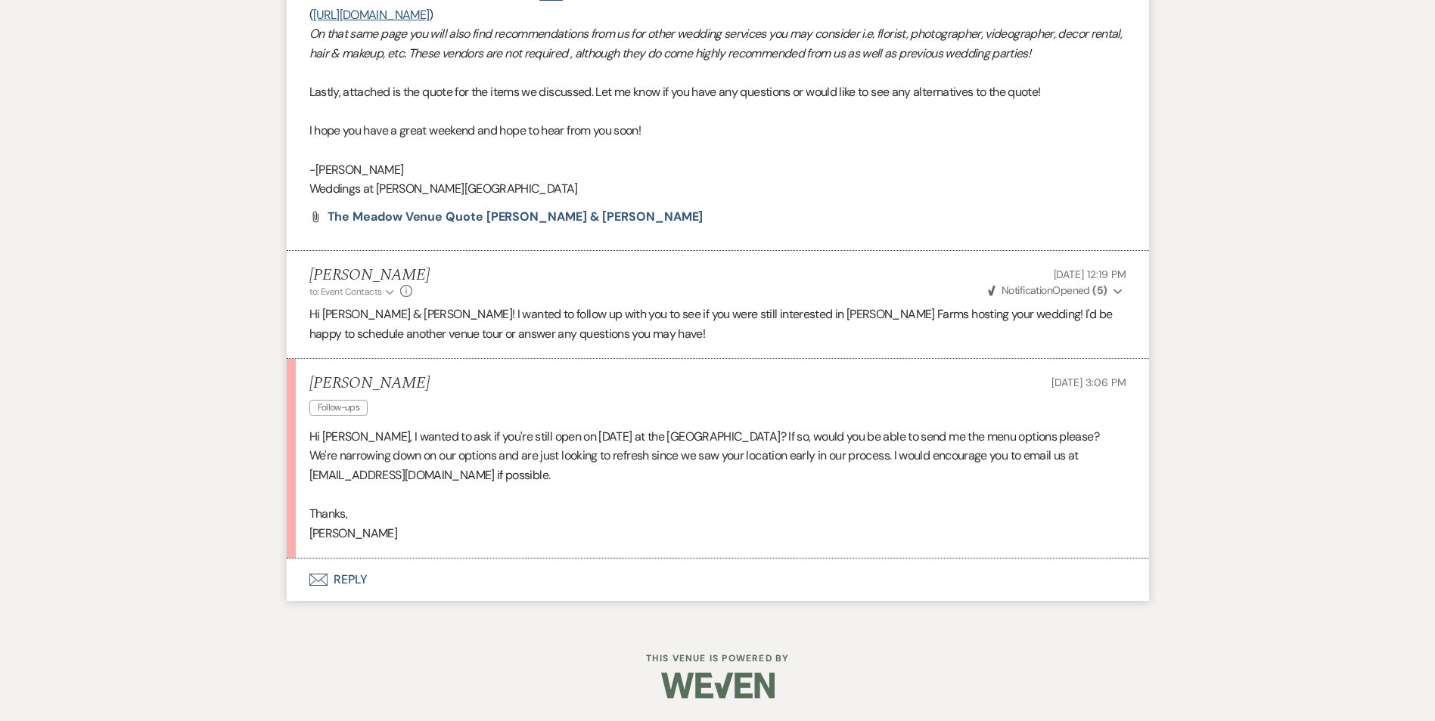
click at [371, 385] on h5 "Kelsie Lucas" at bounding box center [369, 383] width 120 height 19
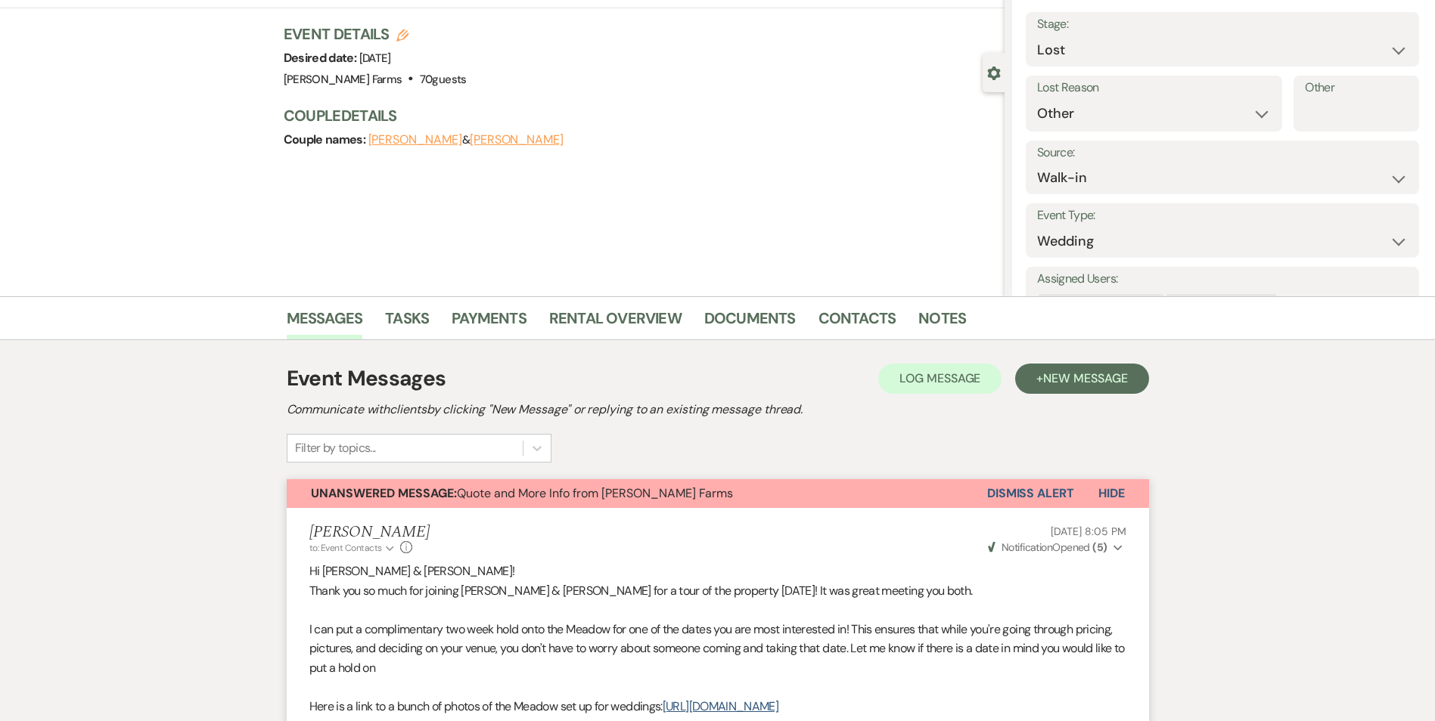
scroll to position [0, 0]
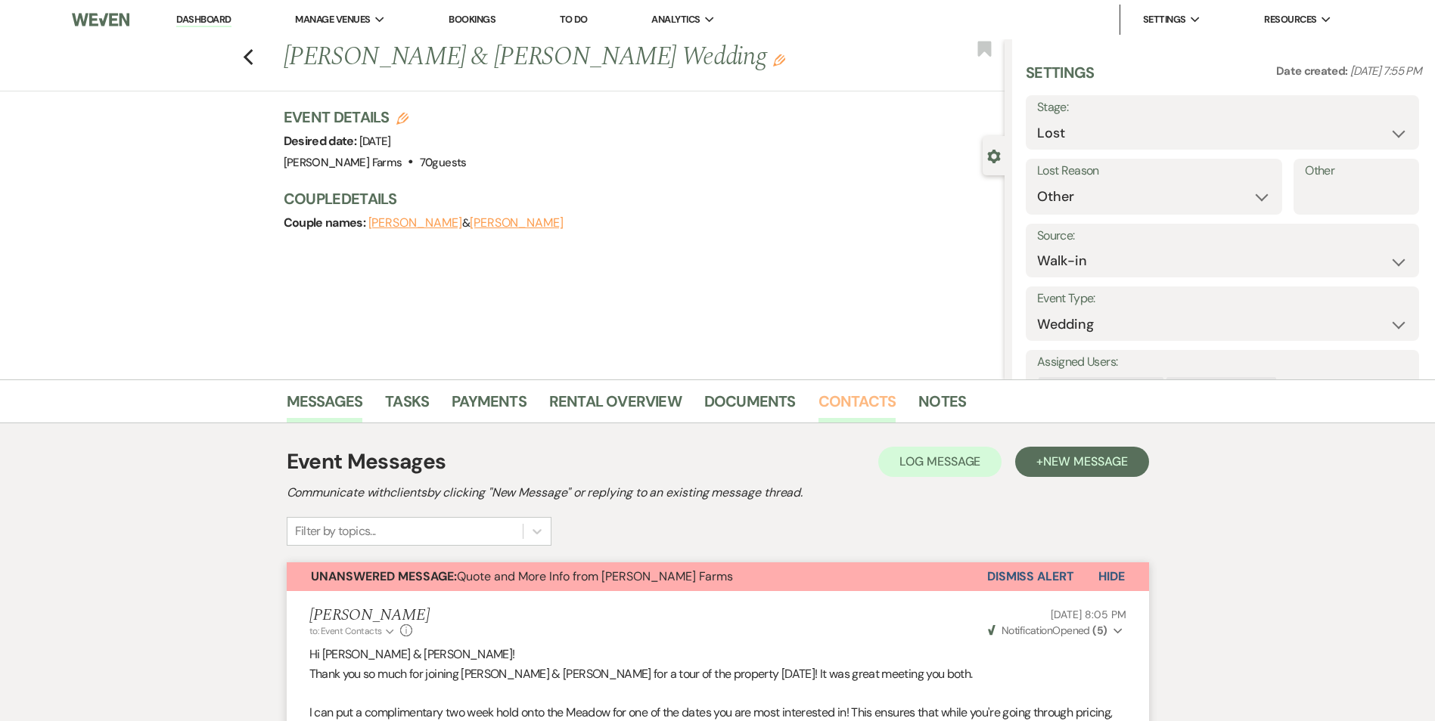
click at [836, 413] on link "Contacts" at bounding box center [857, 405] width 78 height 33
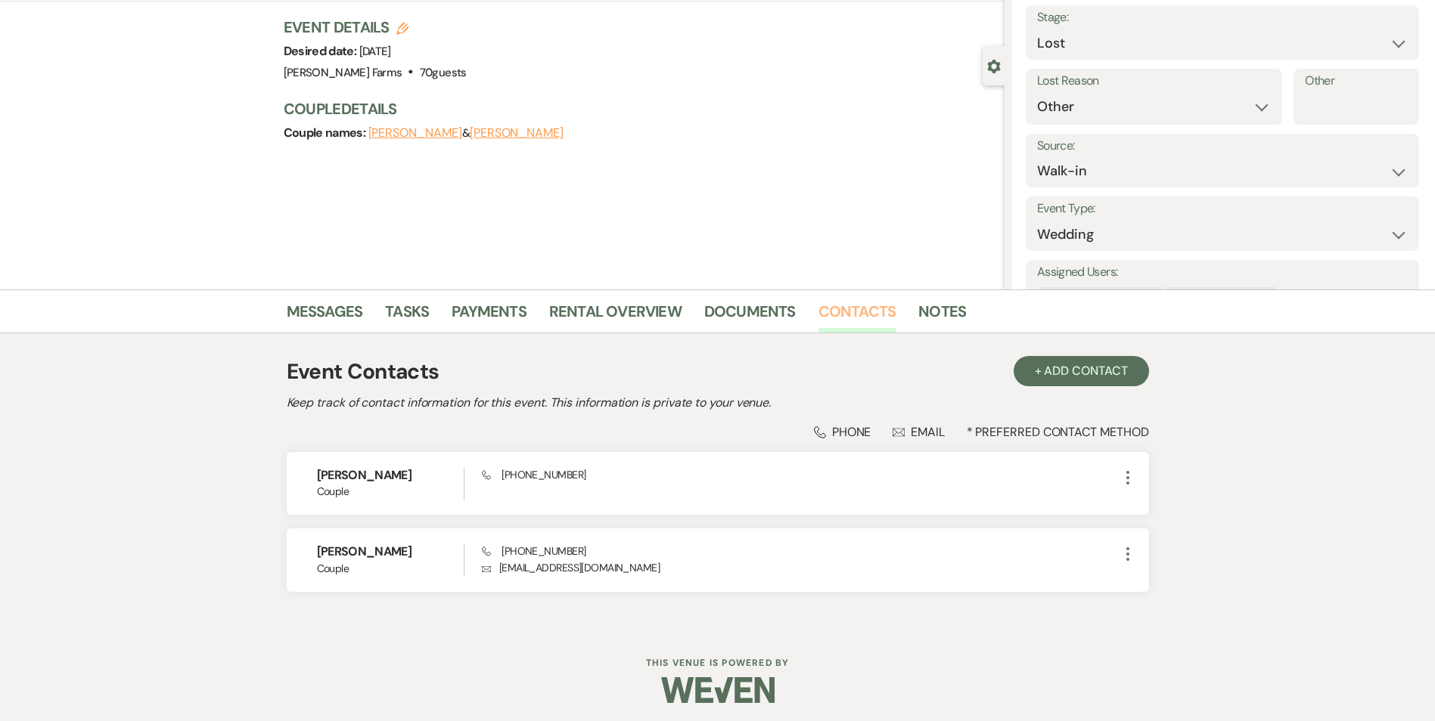
scroll to position [95, 0]
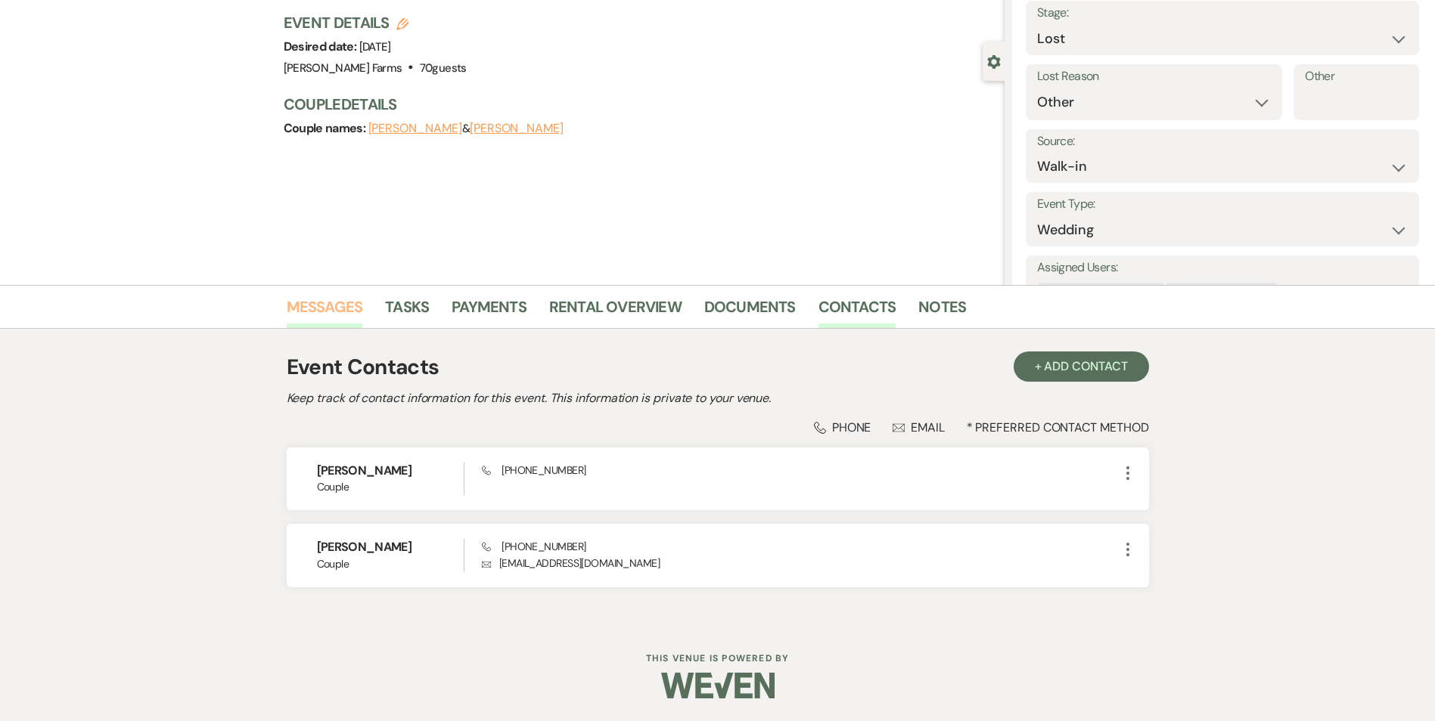
click at [324, 306] on link "Messages" at bounding box center [325, 311] width 76 height 33
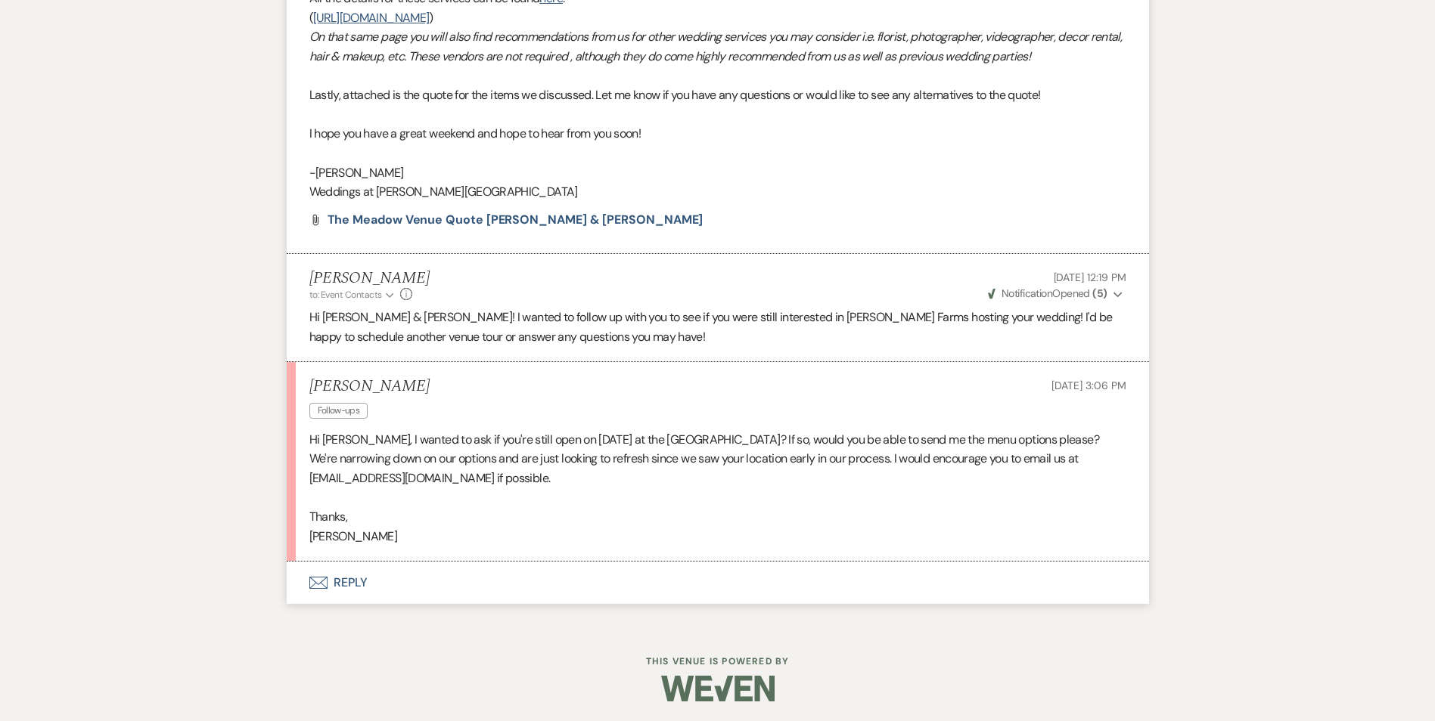
scroll to position [929, 0]
click at [343, 579] on button "Envelope Reply" at bounding box center [718, 581] width 862 height 42
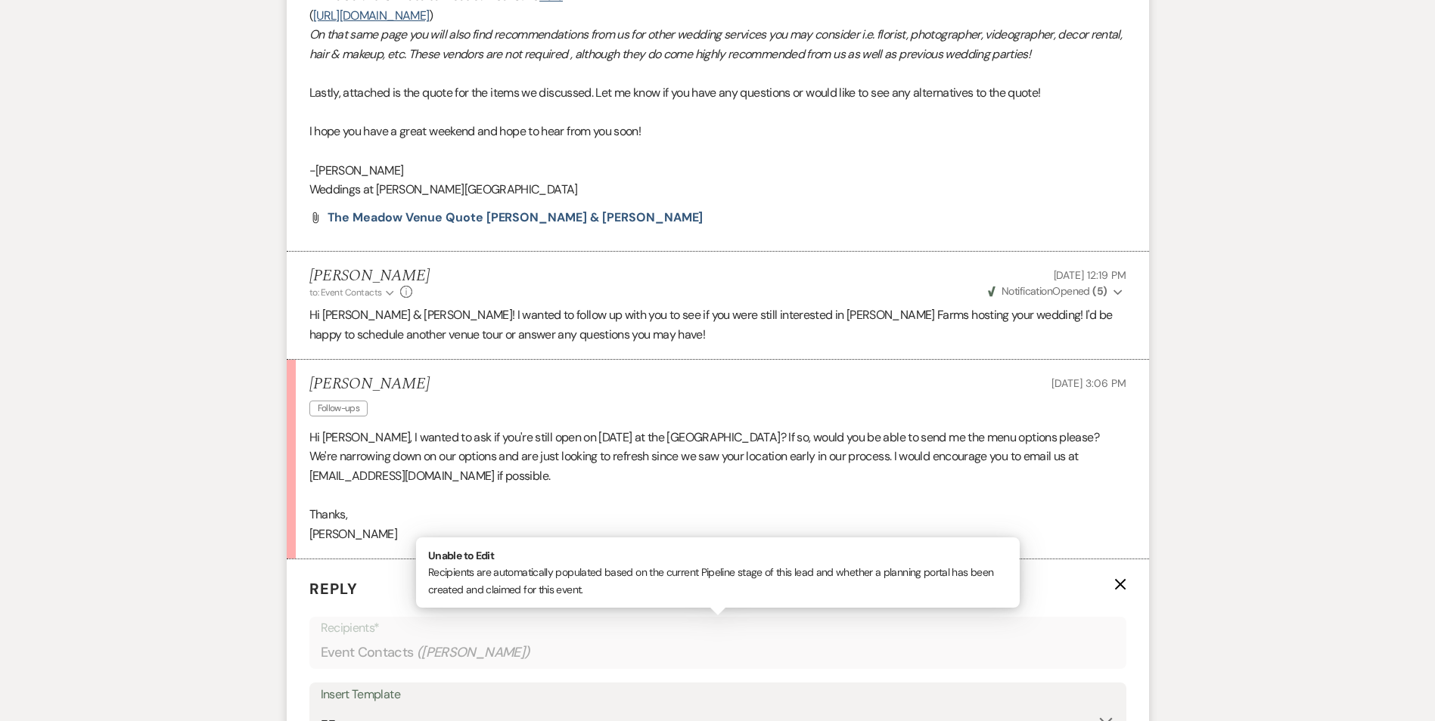
scroll to position [1354, 0]
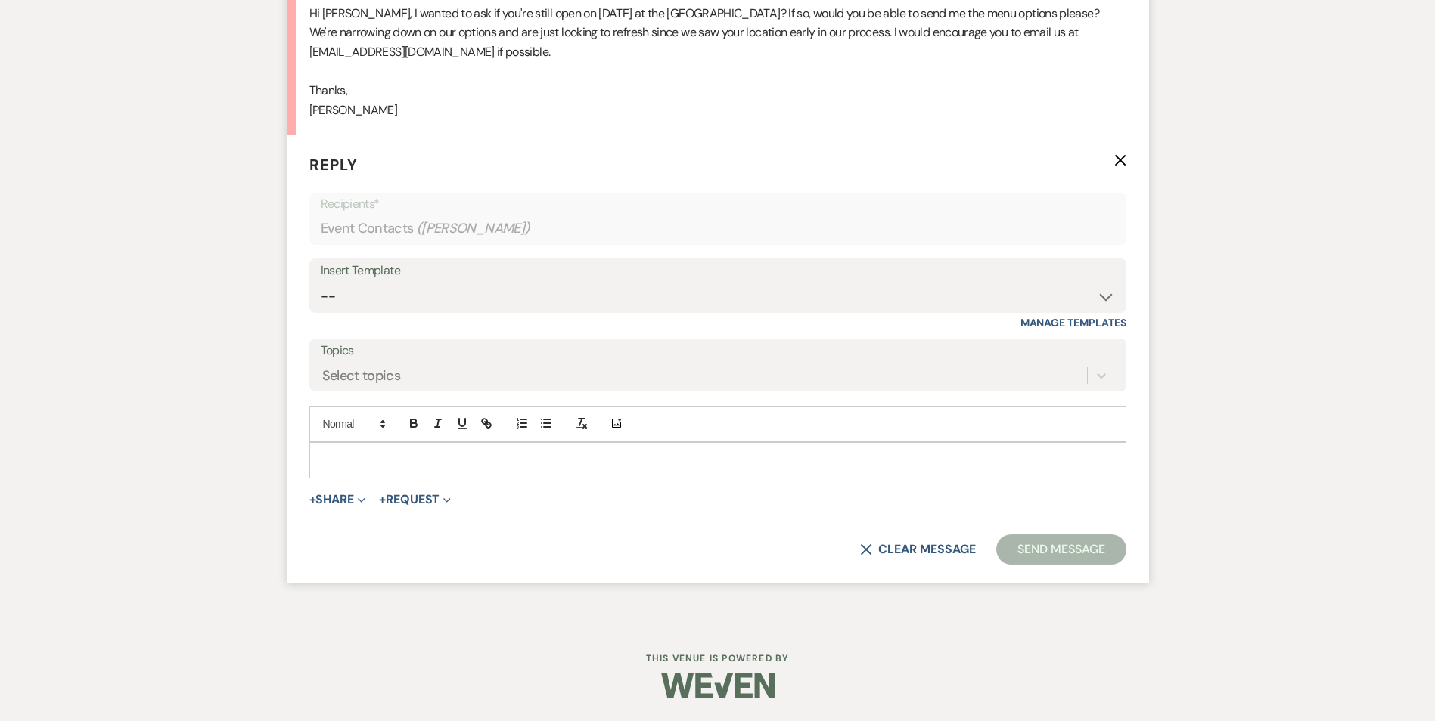
click at [395, 466] on p at bounding box center [717, 460] width 793 height 17
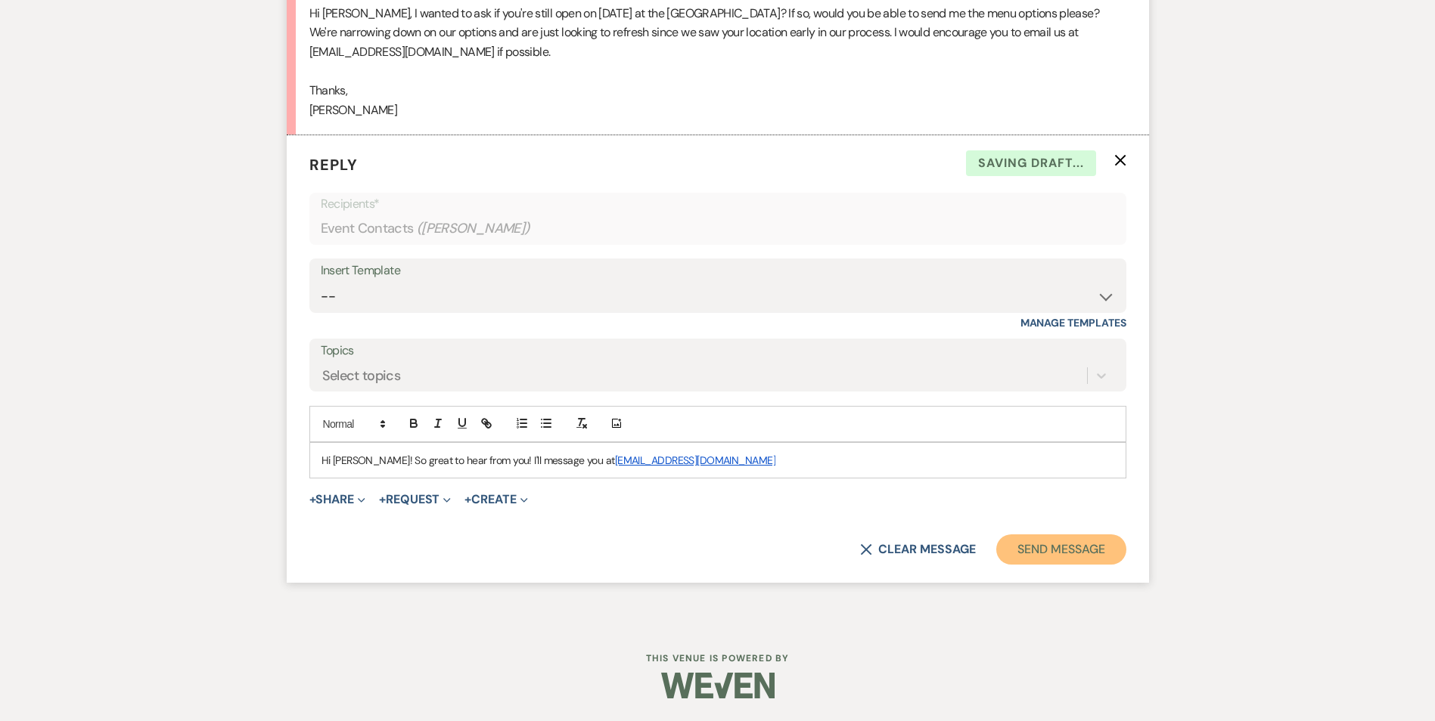
click at [1069, 543] on button "Send Message" at bounding box center [1060, 550] width 129 height 30
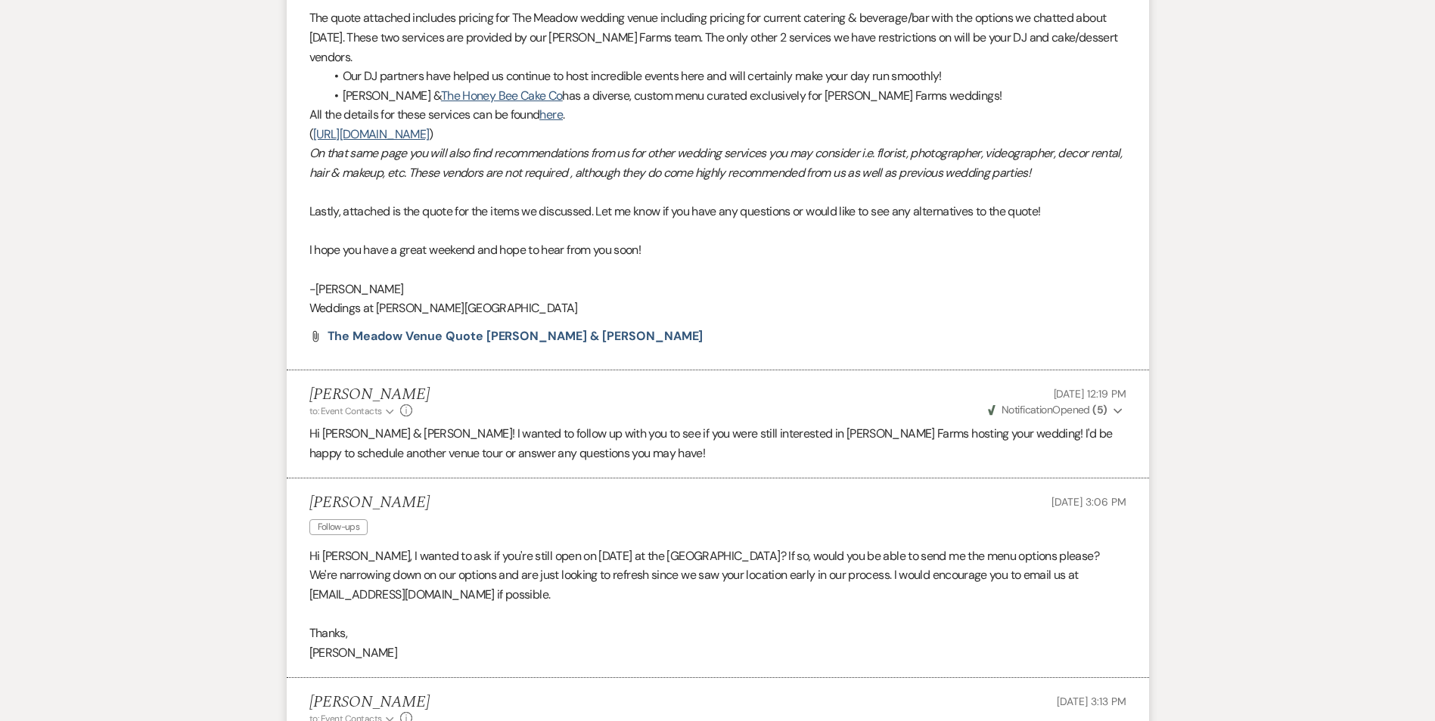
scroll to position [641, 0]
